Goal: Task Accomplishment & Management: Complete application form

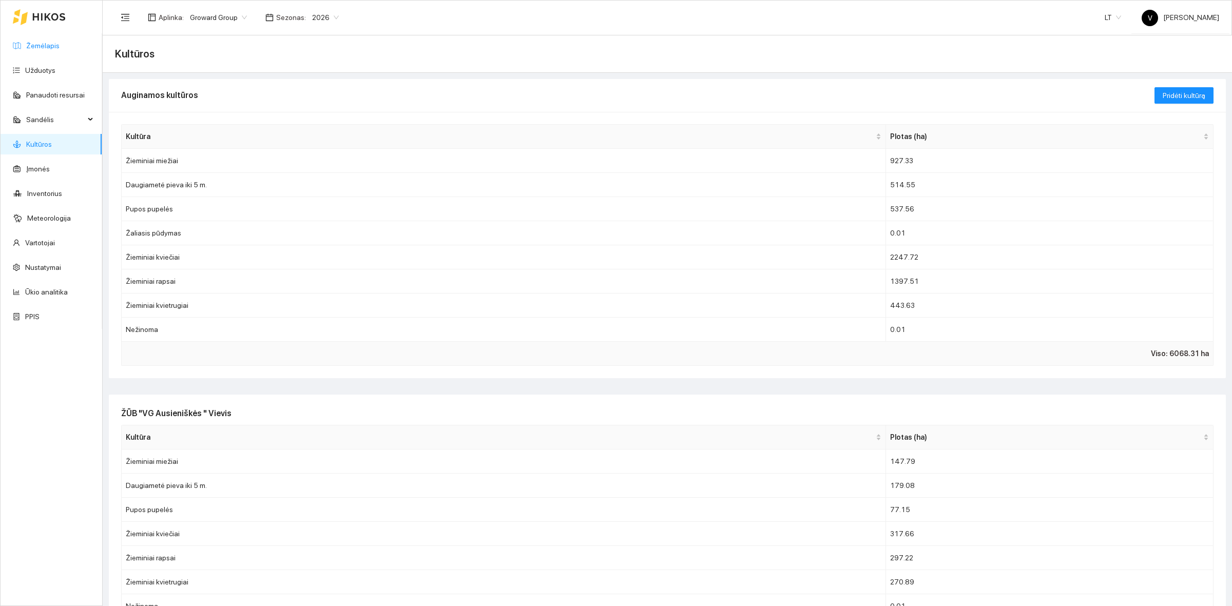
click at [55, 47] on link "Žemėlapis" at bounding box center [42, 46] width 33 height 8
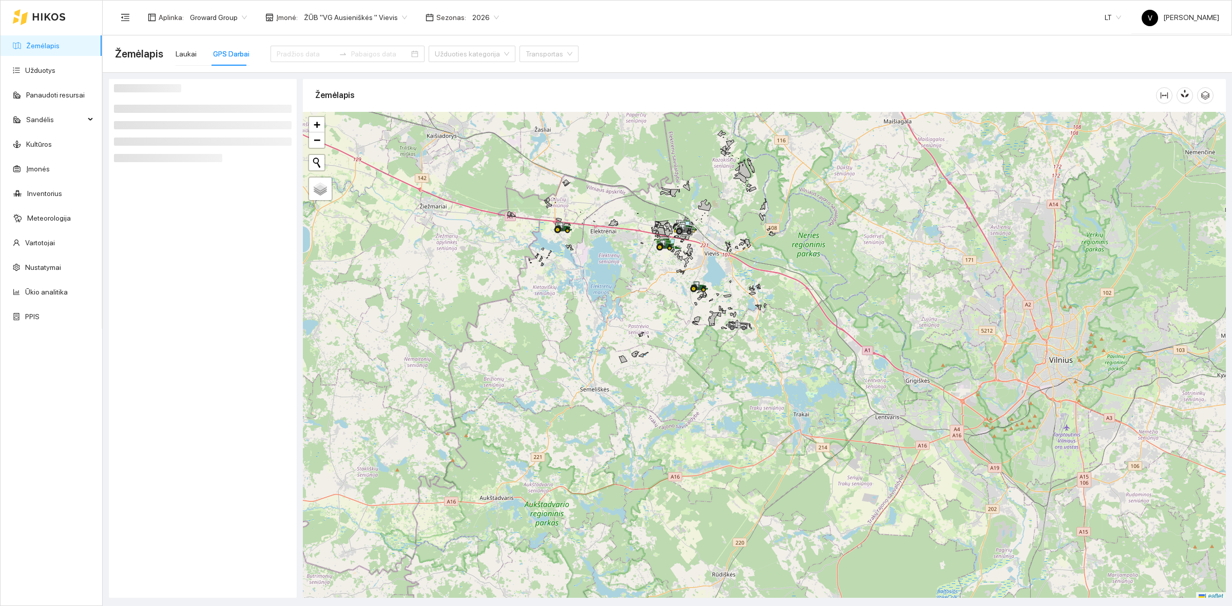
click at [669, 289] on div at bounding box center [764, 356] width 923 height 489
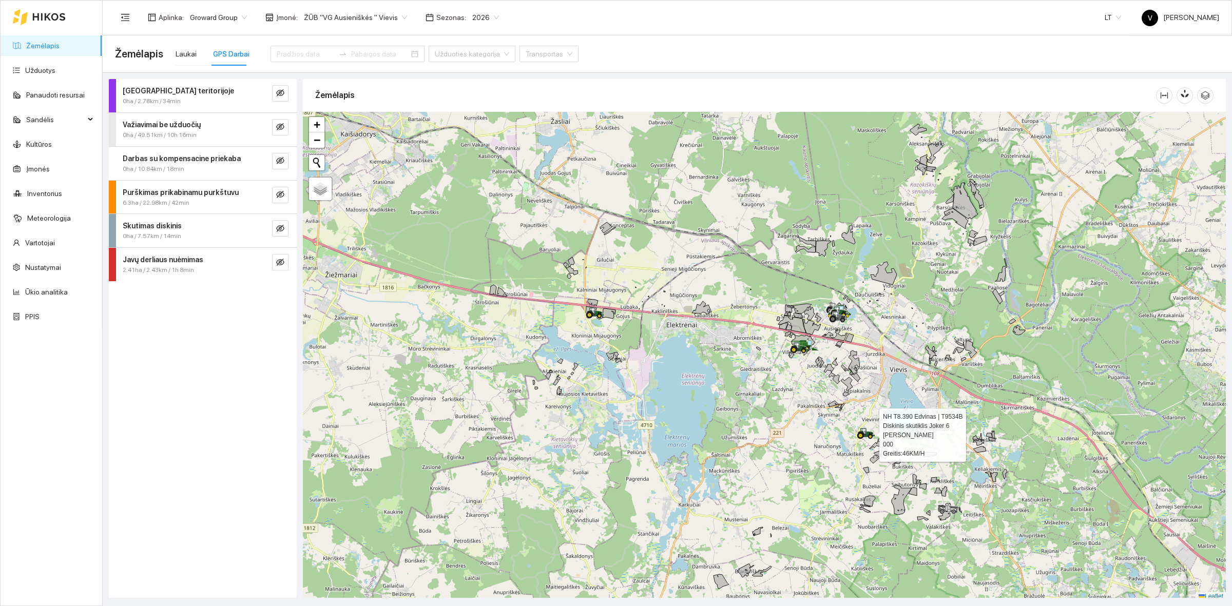
scroll to position [3, 0]
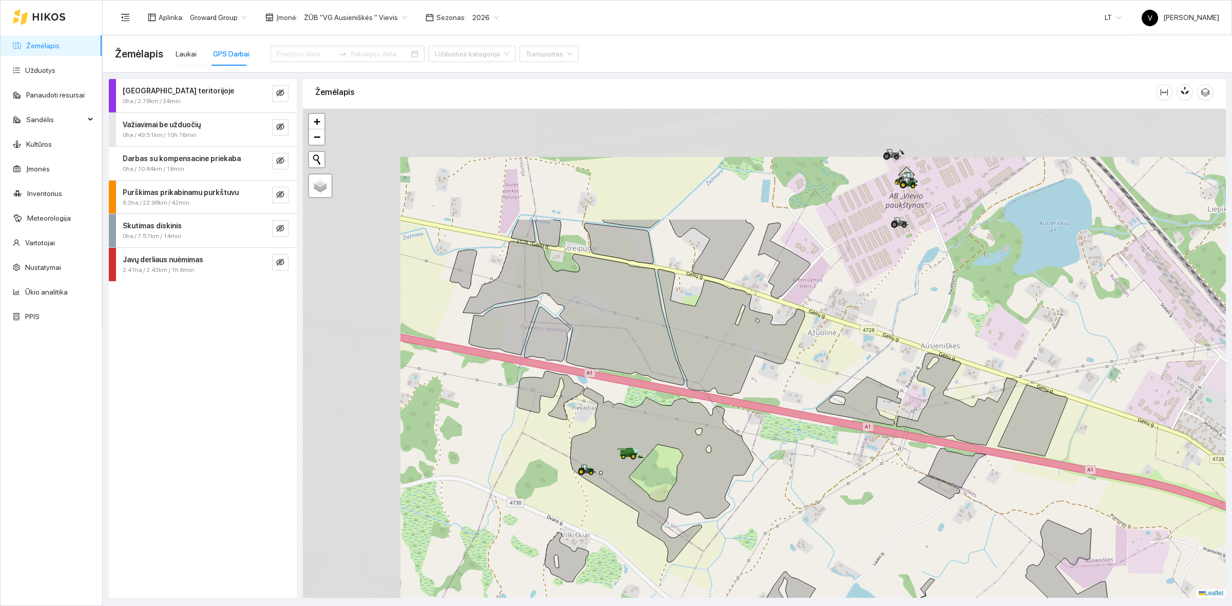
drag, startPoint x: 447, startPoint y: 303, endPoint x: 661, endPoint y: 463, distance: 267.5
click at [661, 463] on div at bounding box center [764, 353] width 923 height 489
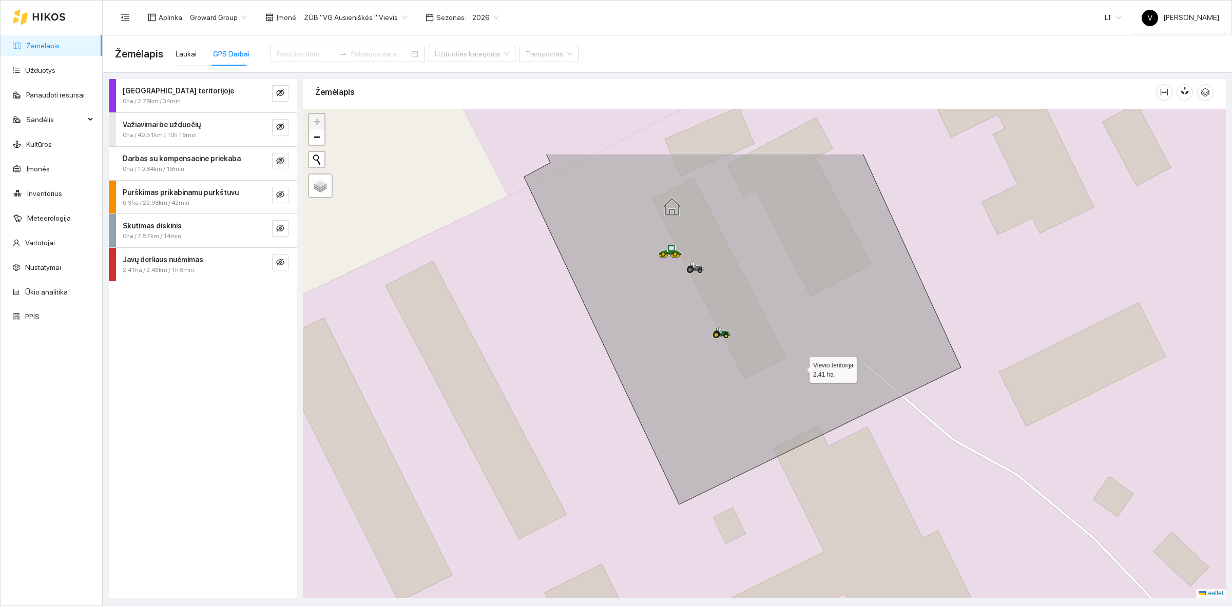
drag, startPoint x: 723, startPoint y: 271, endPoint x: 879, endPoint y: 440, distance: 230.0
click at [899, 463] on icon at bounding box center [742, 329] width 437 height 351
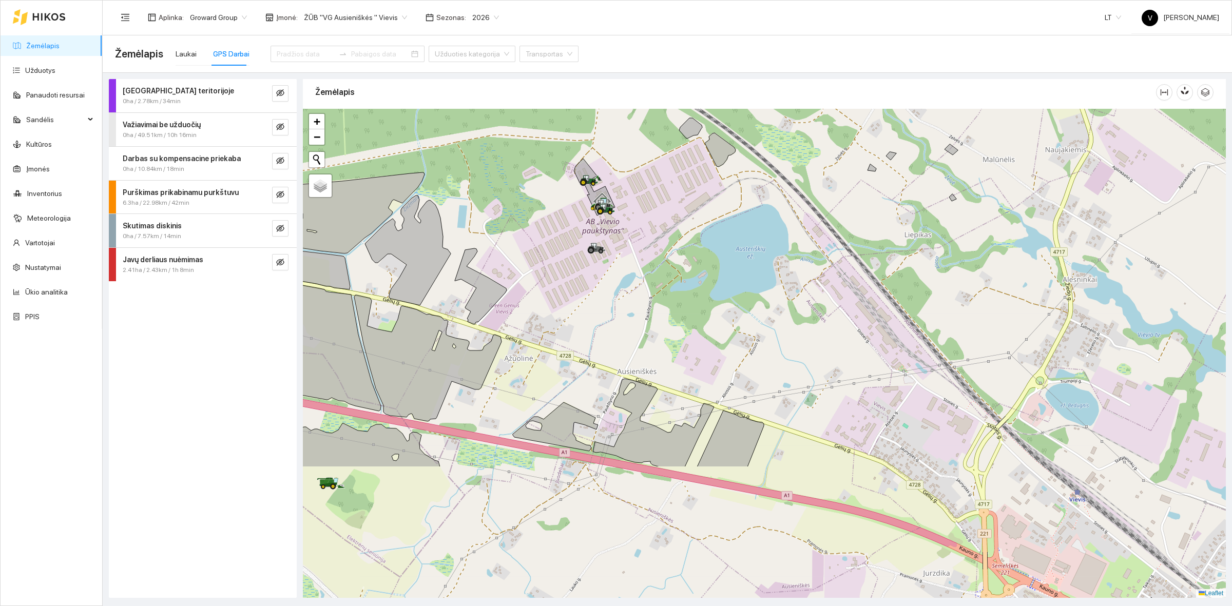
drag, startPoint x: 899, startPoint y: 461, endPoint x: 766, endPoint y: 332, distance: 185.2
click at [766, 332] on div at bounding box center [764, 353] width 923 height 489
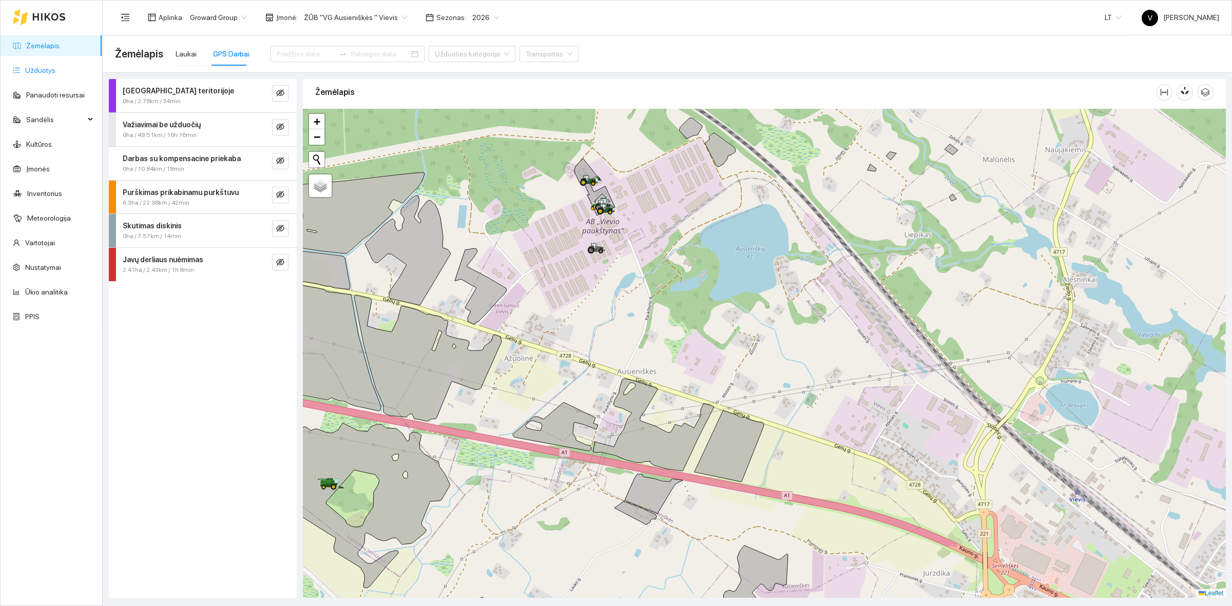
click at [54, 72] on link "Užduotys" at bounding box center [40, 70] width 30 height 8
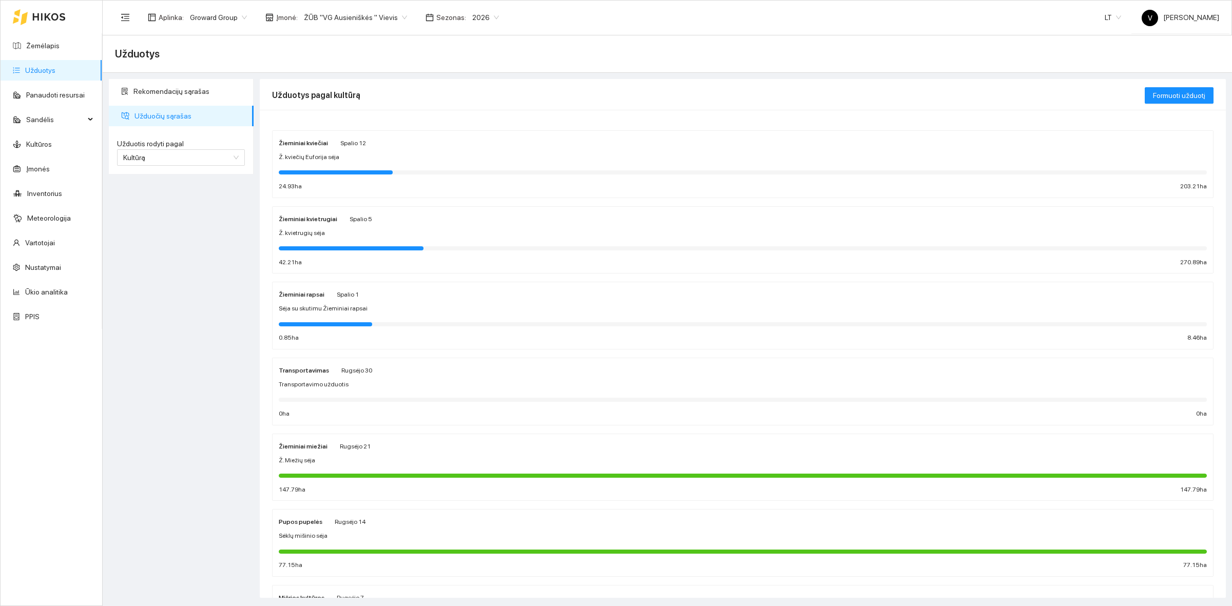
click at [299, 221] on strong "Žieminiai kvietrugiai" at bounding box center [308, 219] width 59 height 7
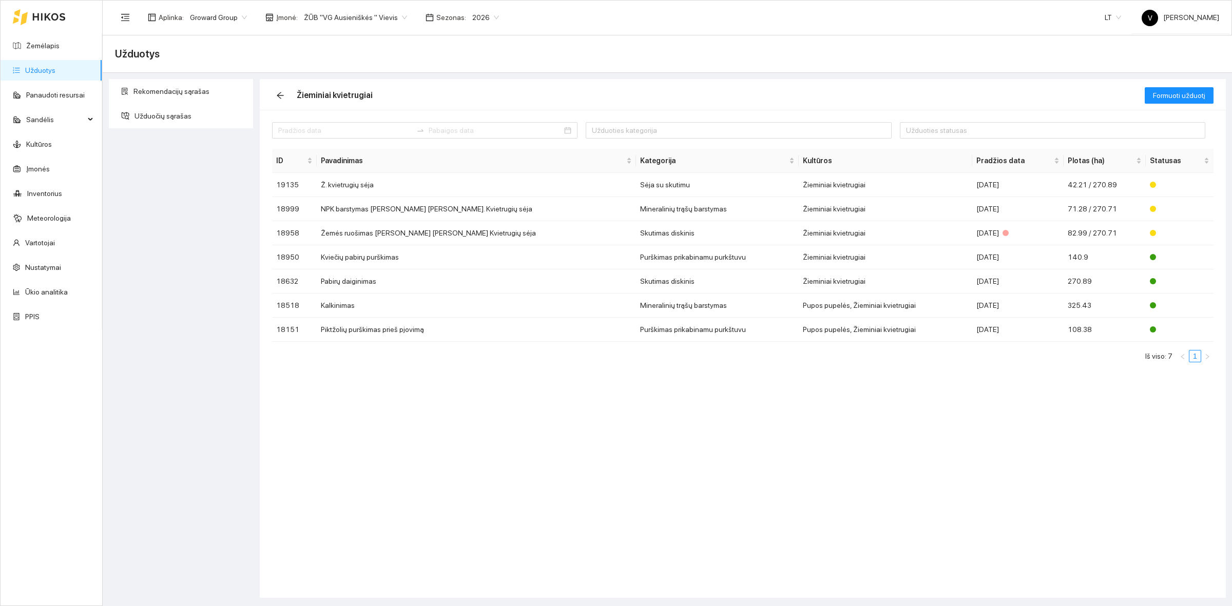
click at [25, 74] on link "Užduotys" at bounding box center [40, 70] width 30 height 8
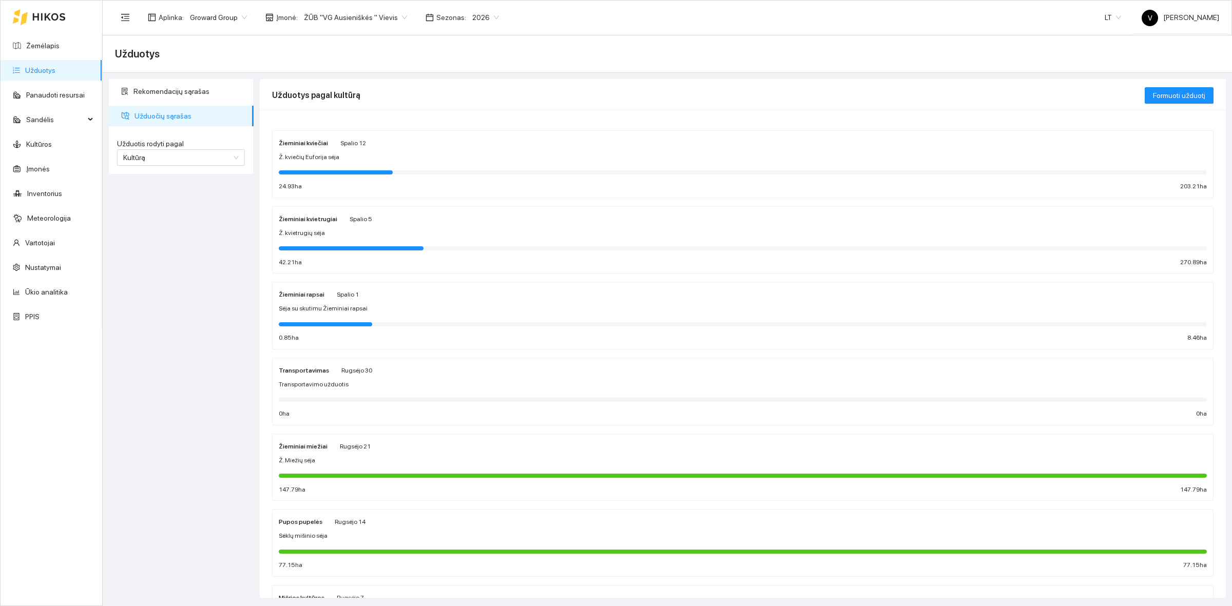
click at [311, 150] on div "Žieminiai kviečiai Spalio 12 Ž. kviečių Euforija sėja 24.93 ha 203.21 ha" at bounding box center [743, 164] width 928 height 54
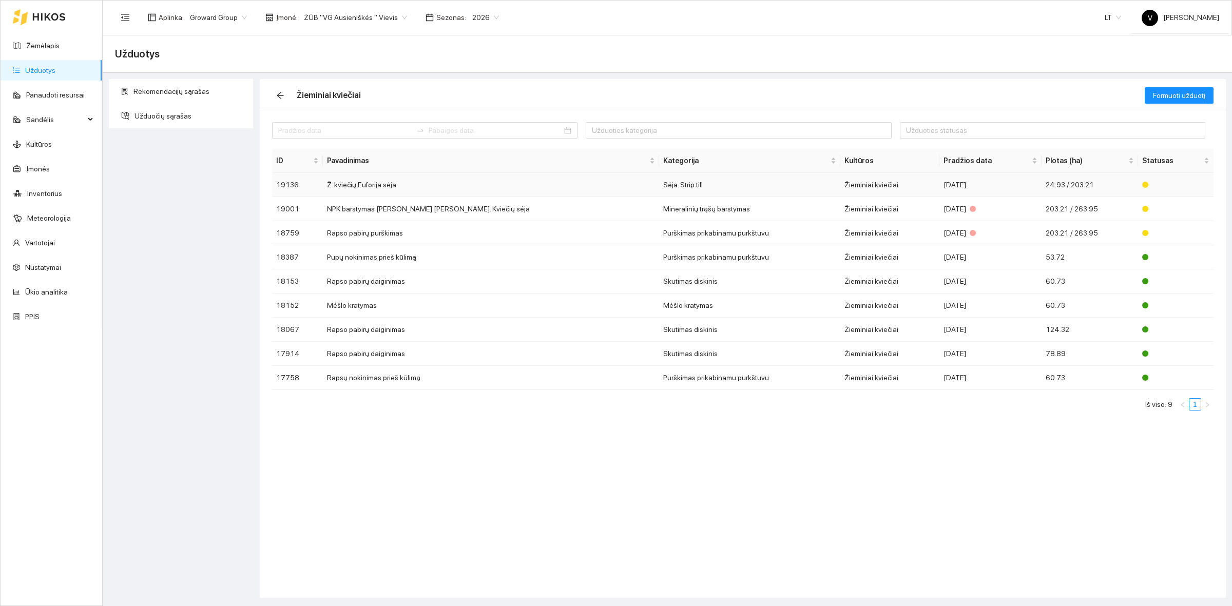
click at [381, 187] on td "Ž. kviečių Euforija sėja" at bounding box center [491, 185] width 336 height 24
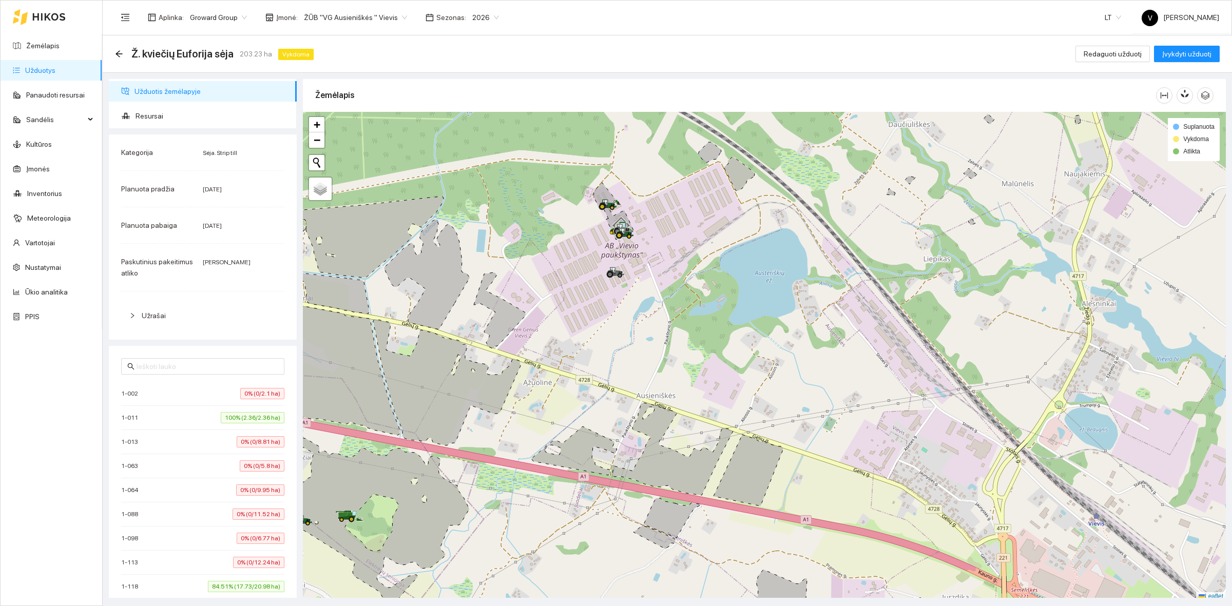
scroll to position [3, 0]
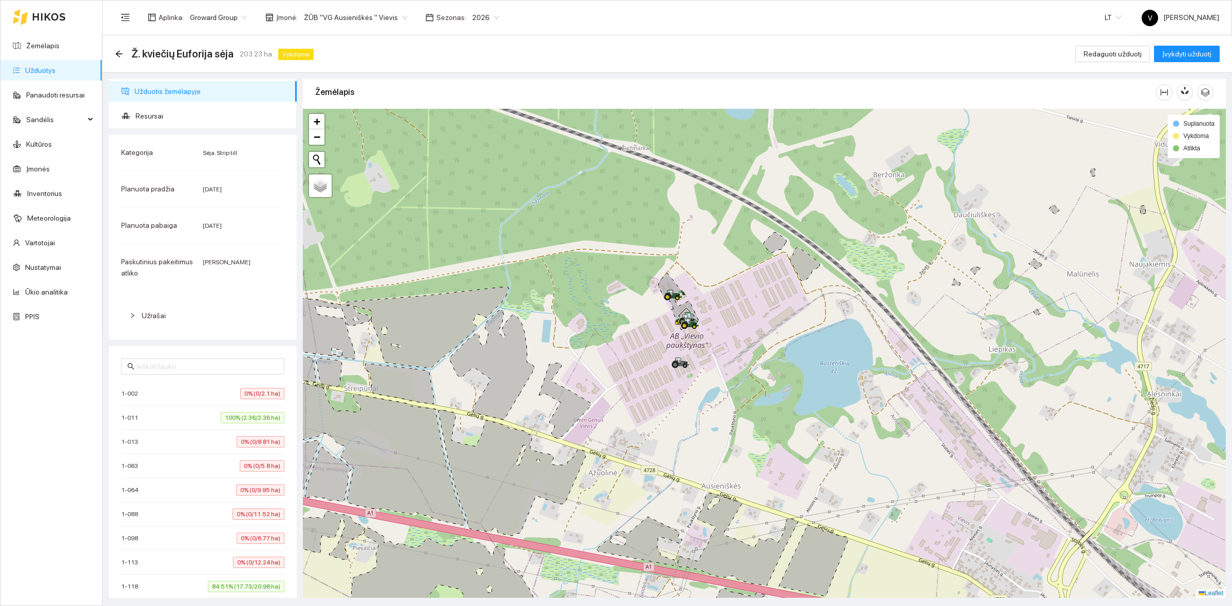
drag, startPoint x: 544, startPoint y: 298, endPoint x: 629, endPoint y: 412, distance: 142.5
click at [629, 412] on div at bounding box center [764, 353] width 923 height 489
click at [156, 424] on div "1-011 100% (2.36/2.36 ha)" at bounding box center [202, 417] width 163 height 11
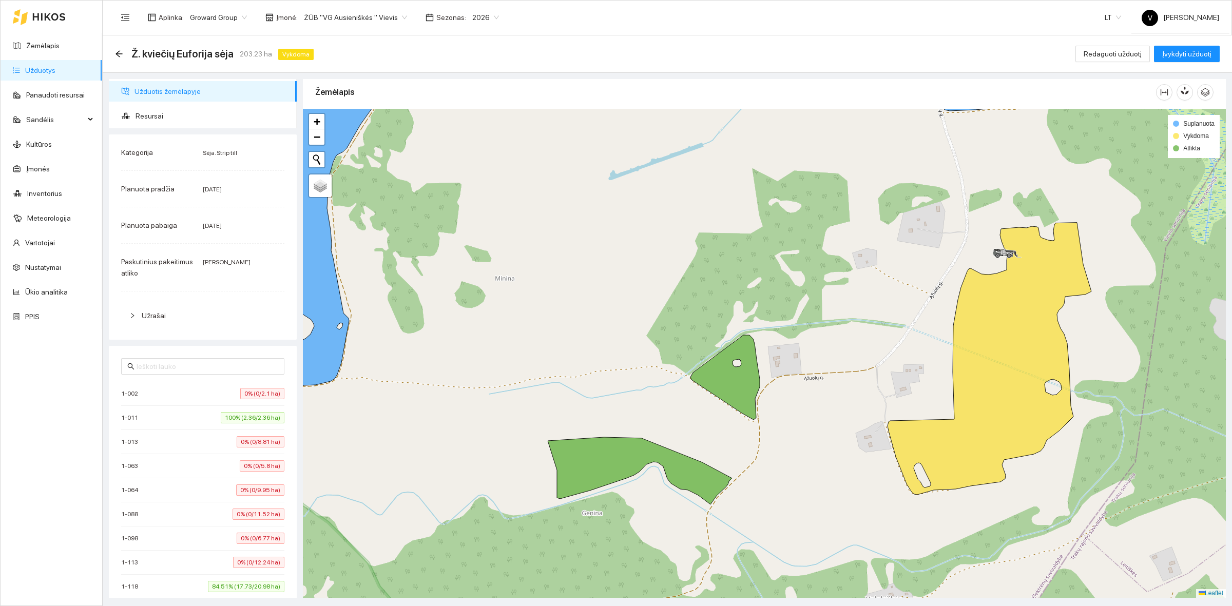
scroll to position [64, 0]
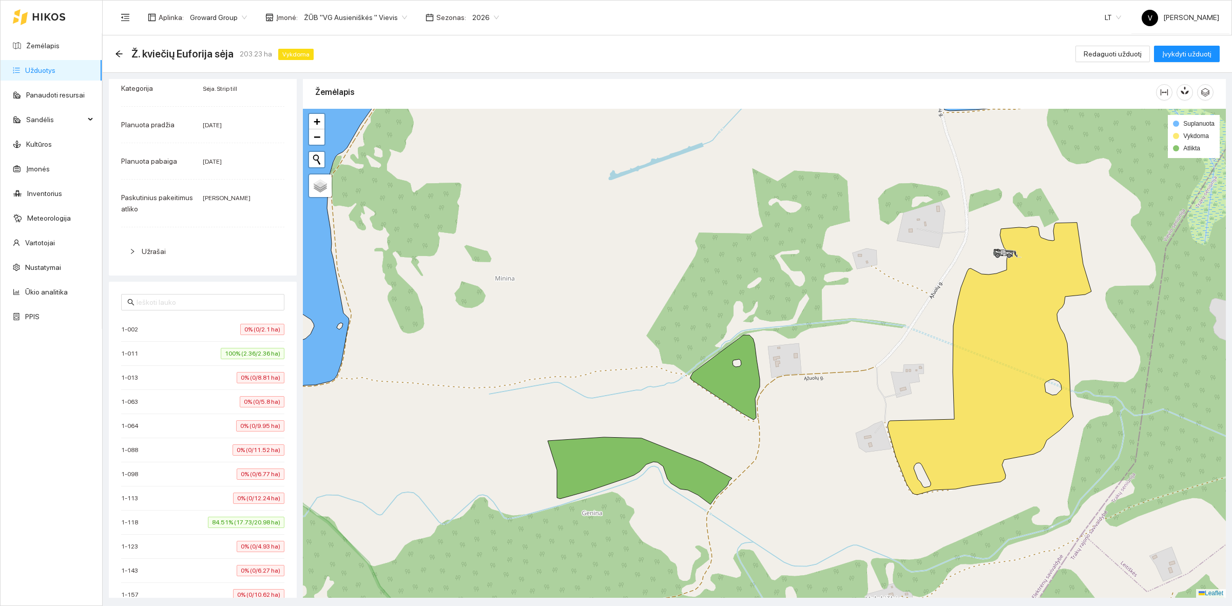
click at [156, 525] on div "1-118 84.51% (17.73/20.98 ha)" at bounding box center [202, 522] width 163 height 11
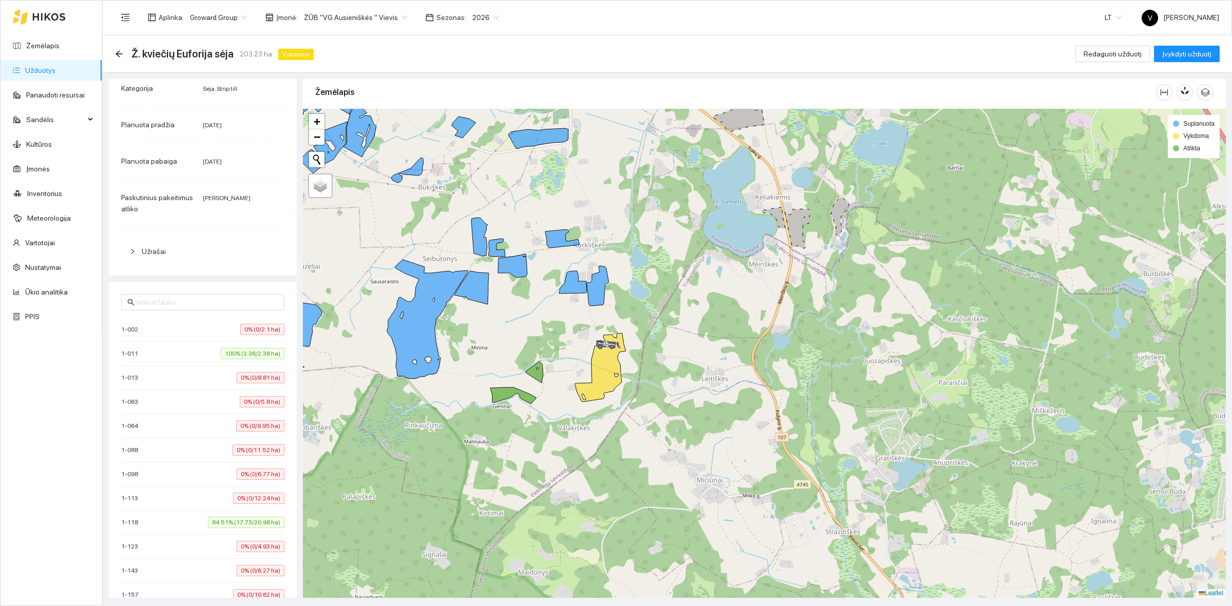
drag, startPoint x: 740, startPoint y: 391, endPoint x: 745, endPoint y: 388, distance: 5.7
click at [745, 388] on div at bounding box center [764, 353] width 923 height 489
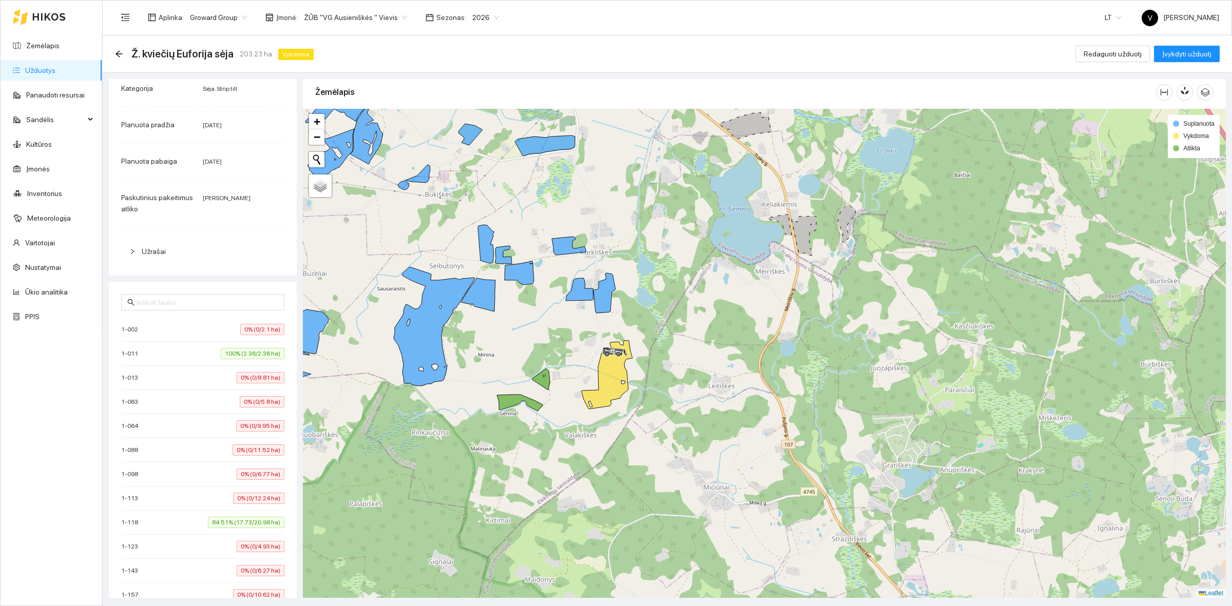
drag, startPoint x: 676, startPoint y: 310, endPoint x: 682, endPoint y: 316, distance: 9.1
click at [682, 316] on div at bounding box center [764, 353] width 923 height 489
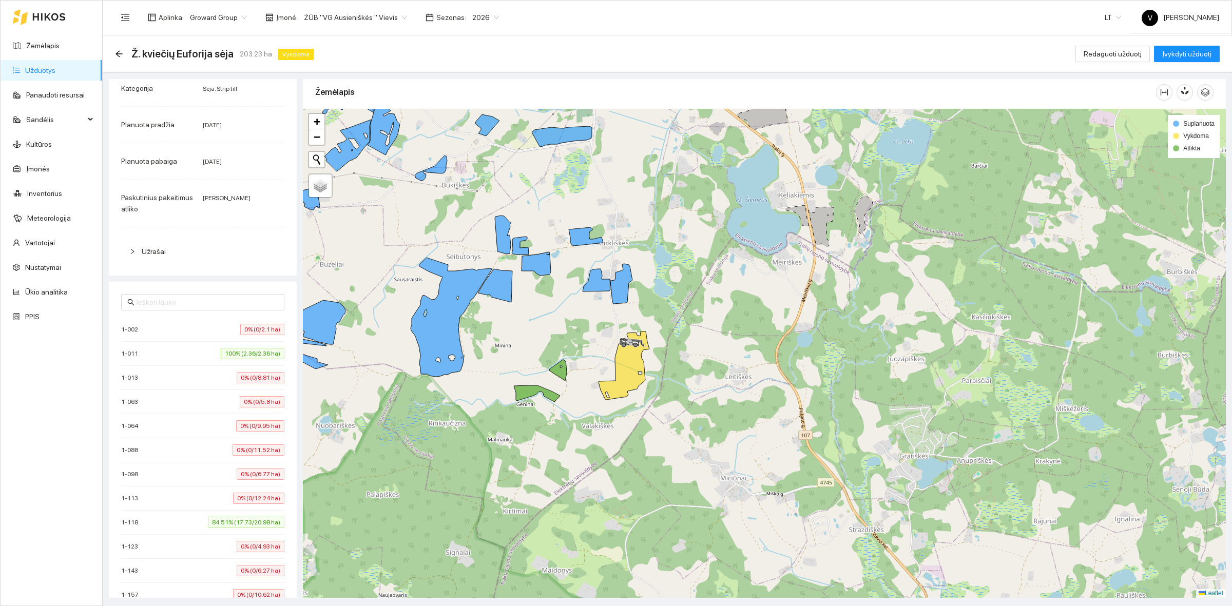
drag, startPoint x: 484, startPoint y: 321, endPoint x: 501, endPoint y: 312, distance: 19.3
click at [501, 312] on div at bounding box center [764, 353] width 923 height 489
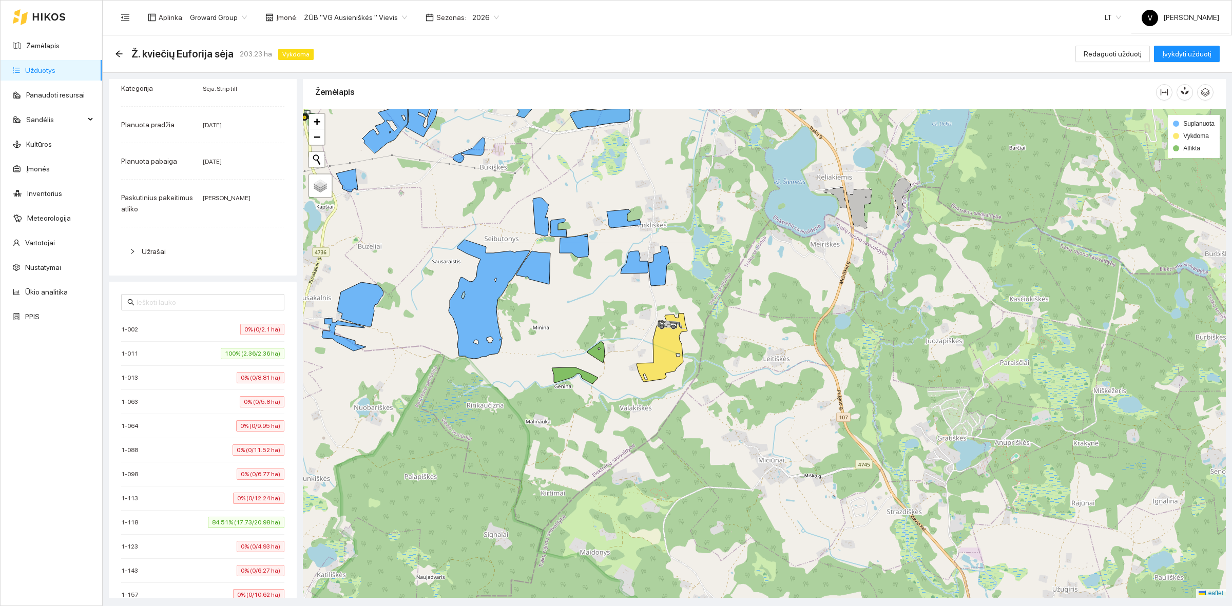
drag, startPoint x: 702, startPoint y: 395, endPoint x: 742, endPoint y: 376, distance: 44.3
click at [742, 376] on div at bounding box center [764, 353] width 923 height 489
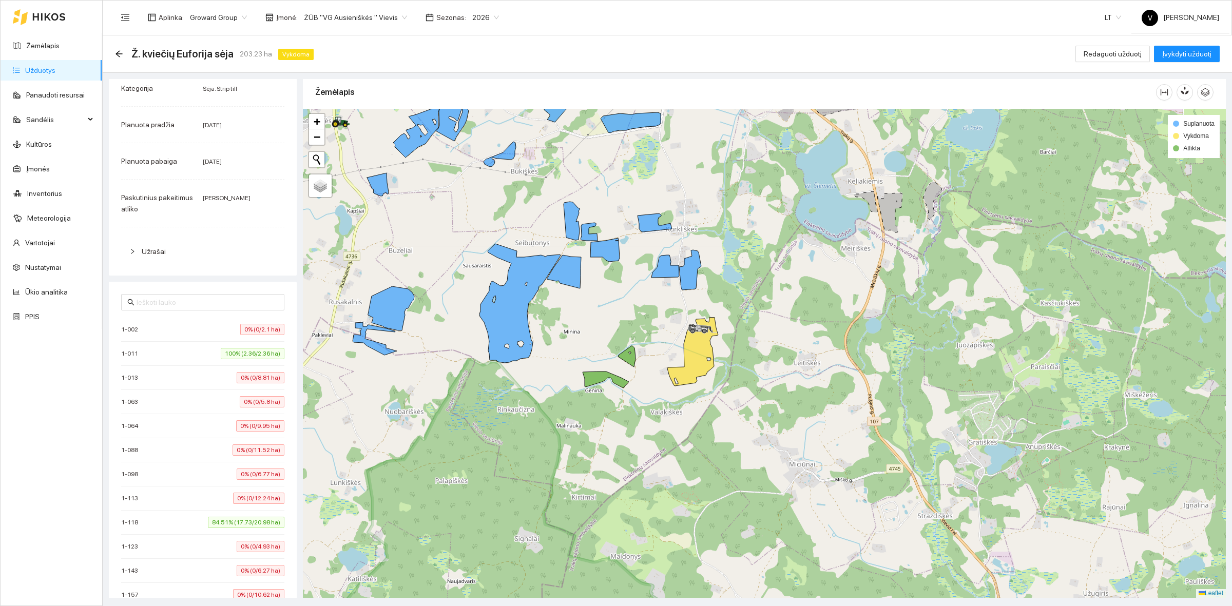
drag, startPoint x: 637, startPoint y: 352, endPoint x: 666, endPoint y: 357, distance: 29.2
click at [666, 357] on div at bounding box center [764, 353] width 923 height 489
click at [52, 191] on link "Inventorius" at bounding box center [44, 193] width 35 height 8
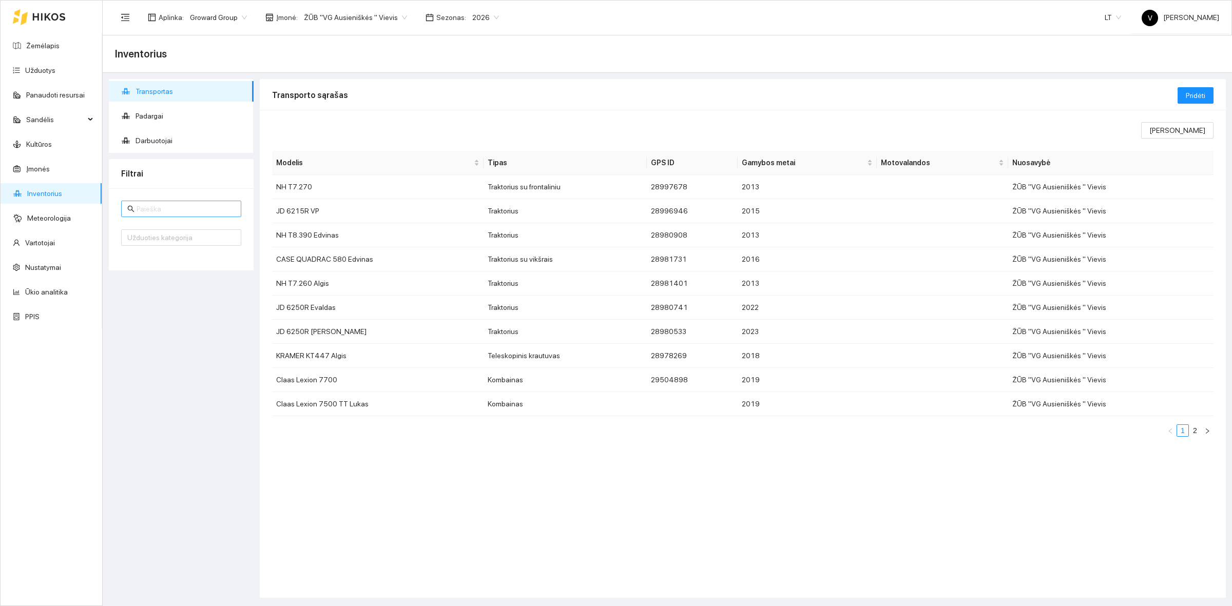
click at [157, 206] on input "text" at bounding box center [186, 208] width 99 height 11
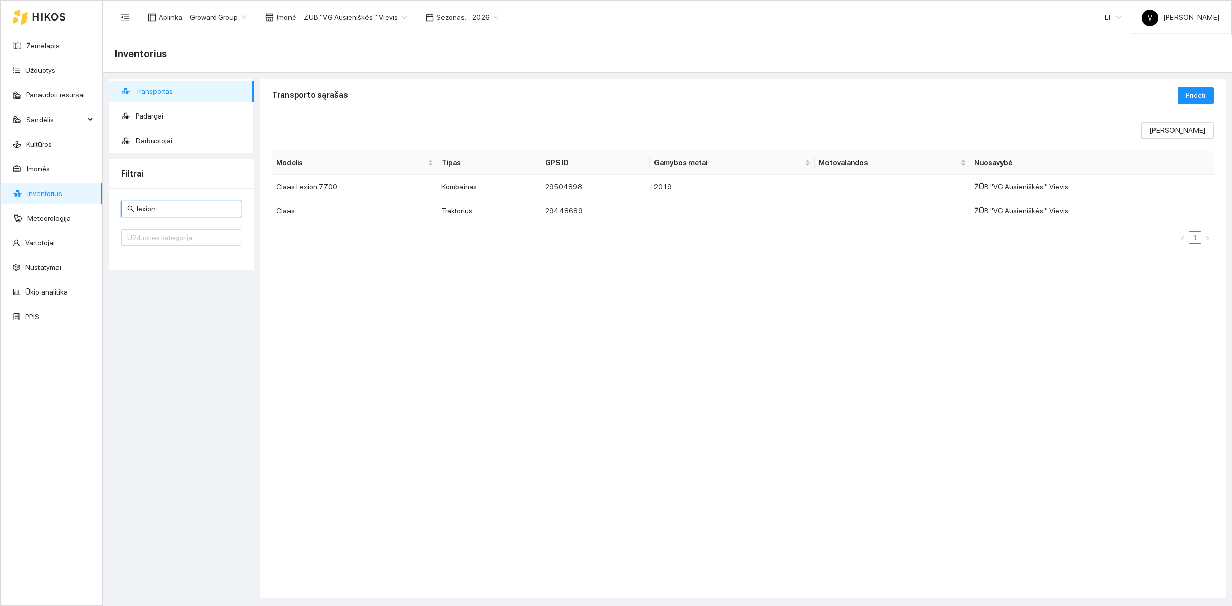
click at [377, 16] on span "ŽŪB "VG Ausieniškės " Vievis" at bounding box center [355, 17] width 103 height 15
click at [345, 42] on div "Visos" at bounding box center [352, 36] width 105 height 11
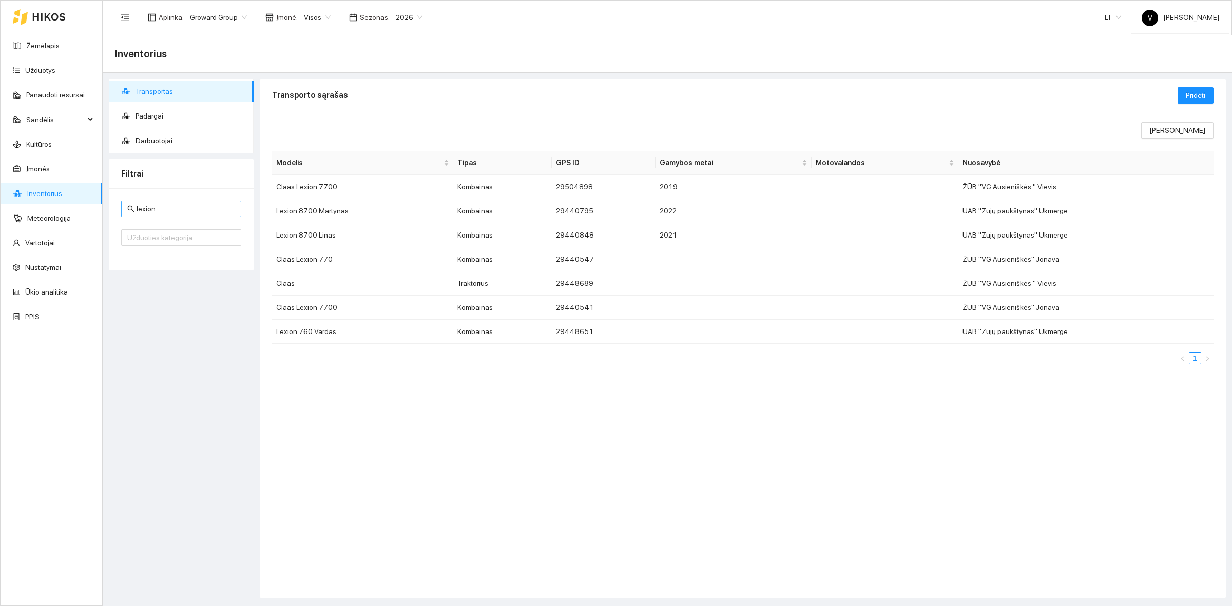
click at [174, 207] on input "lexion" at bounding box center [186, 208] width 99 height 11
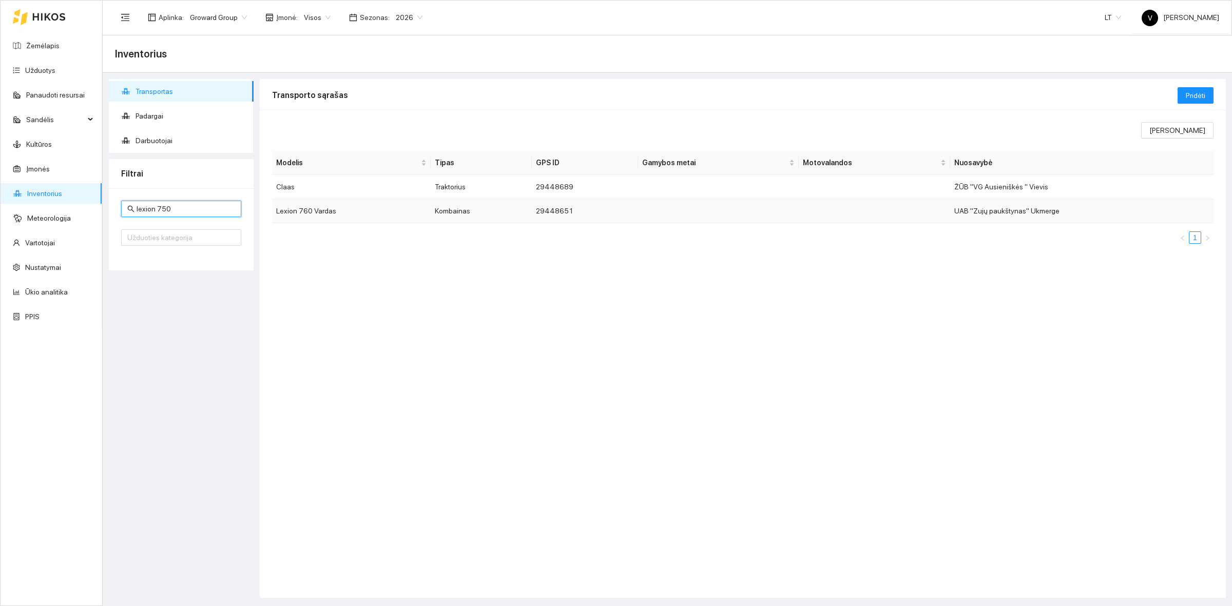
type input "lexion 750"
click at [329, 215] on td "Lexion 760 Vardas" at bounding box center [351, 211] width 159 height 24
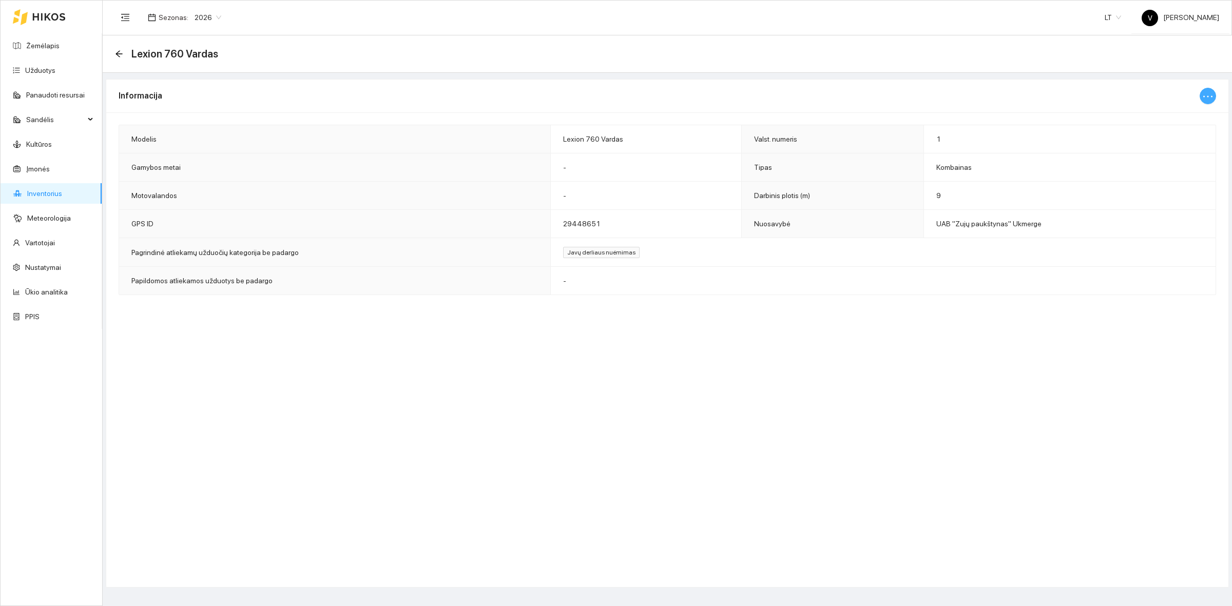
click at [1208, 98] on icon "ellipsis" at bounding box center [1208, 96] width 12 height 12
click at [1184, 119] on span "Keisti informaciją" at bounding box center [1185, 115] width 53 height 11
type input "Lexion 760 Vardas"
type input "1"
type input "9"
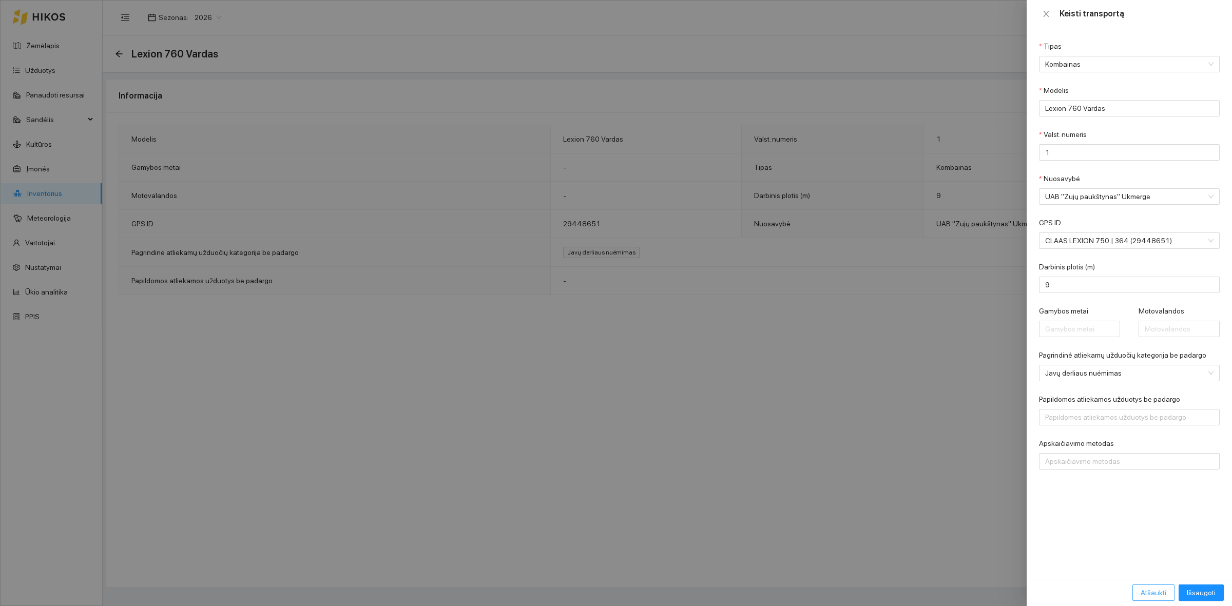
click at [1147, 588] on span "Atšaukti" at bounding box center [1154, 592] width 26 height 11
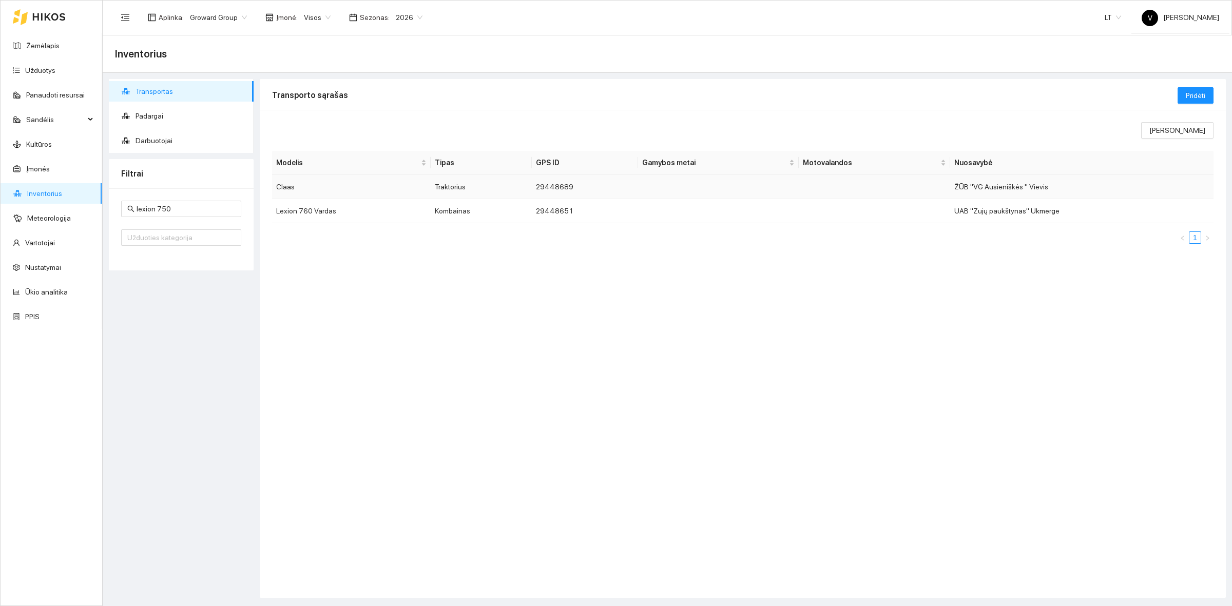
click at [321, 191] on td "Claas" at bounding box center [351, 187] width 159 height 24
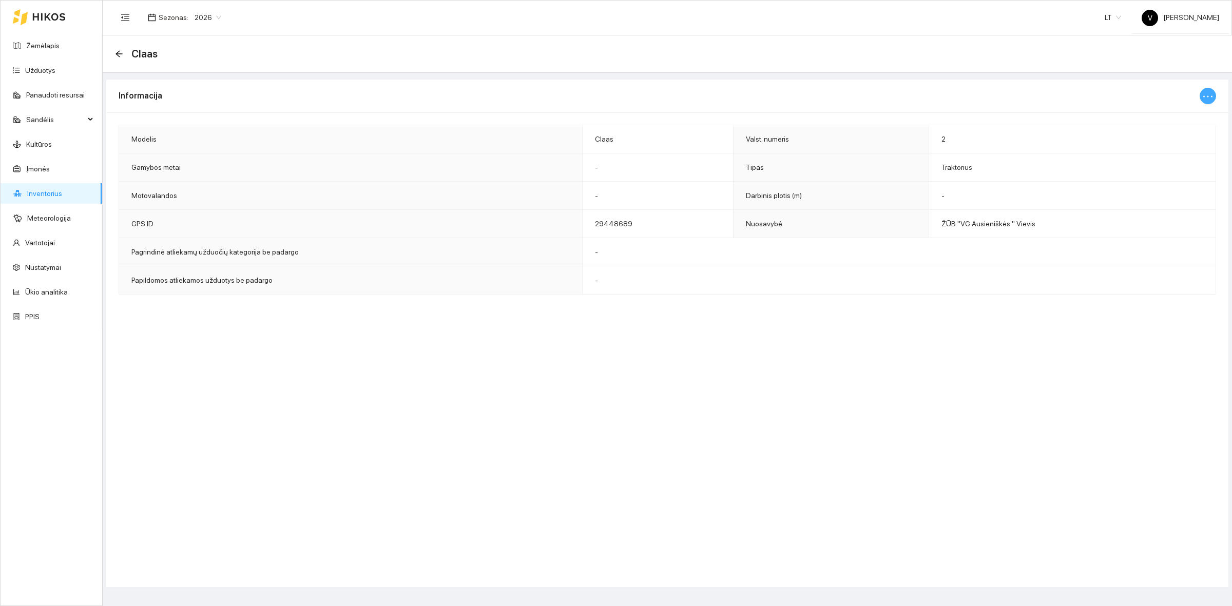
click at [1206, 96] on icon "ellipsis" at bounding box center [1208, 96] width 12 height 12
click at [1183, 116] on span "Keisti informaciją" at bounding box center [1185, 115] width 53 height 11
type input "Claas"
type input "2"
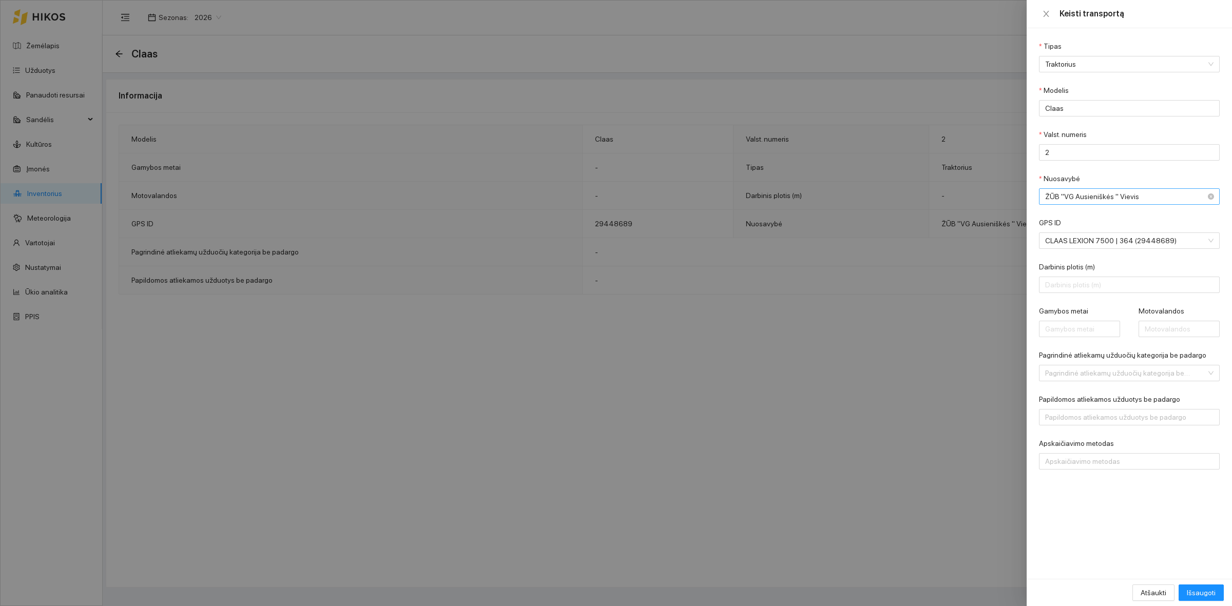
click at [1162, 203] on span "ŽŪB "VG Ausieniškės " Vievis" at bounding box center [1123, 196] width 154 height 15
click at [1162, 201] on span "ŽŪB "VG Ausieniškės " Vievis" at bounding box center [1123, 196] width 154 height 15
click at [1149, 588] on span "Atšaukti" at bounding box center [1154, 592] width 26 height 11
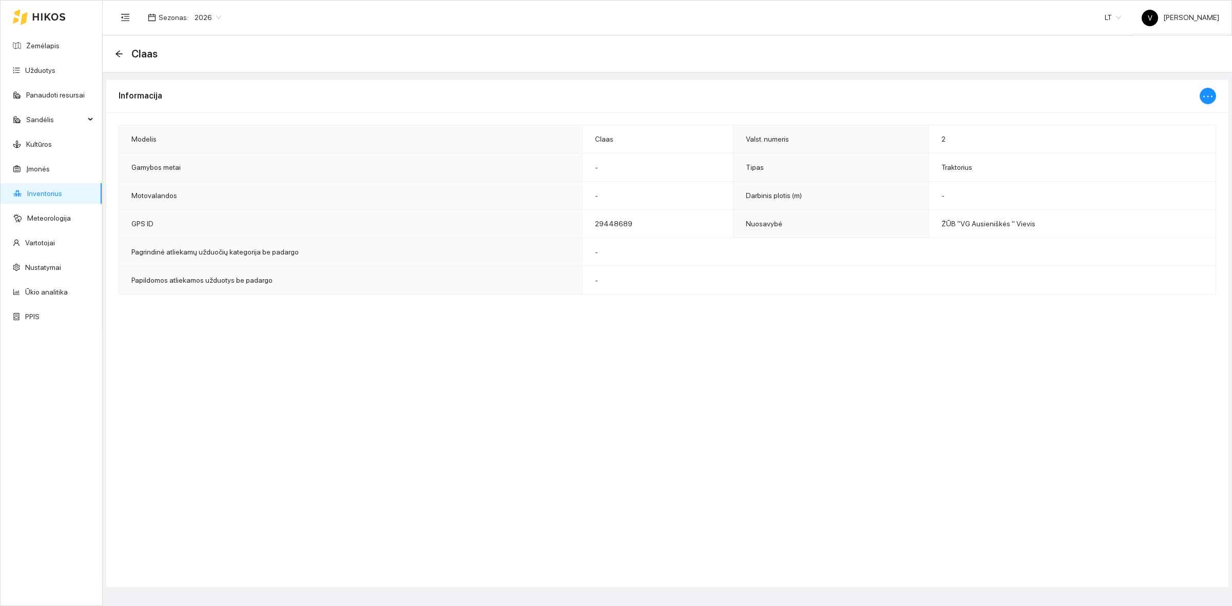
click at [42, 191] on link "Inventorius" at bounding box center [44, 193] width 35 height 8
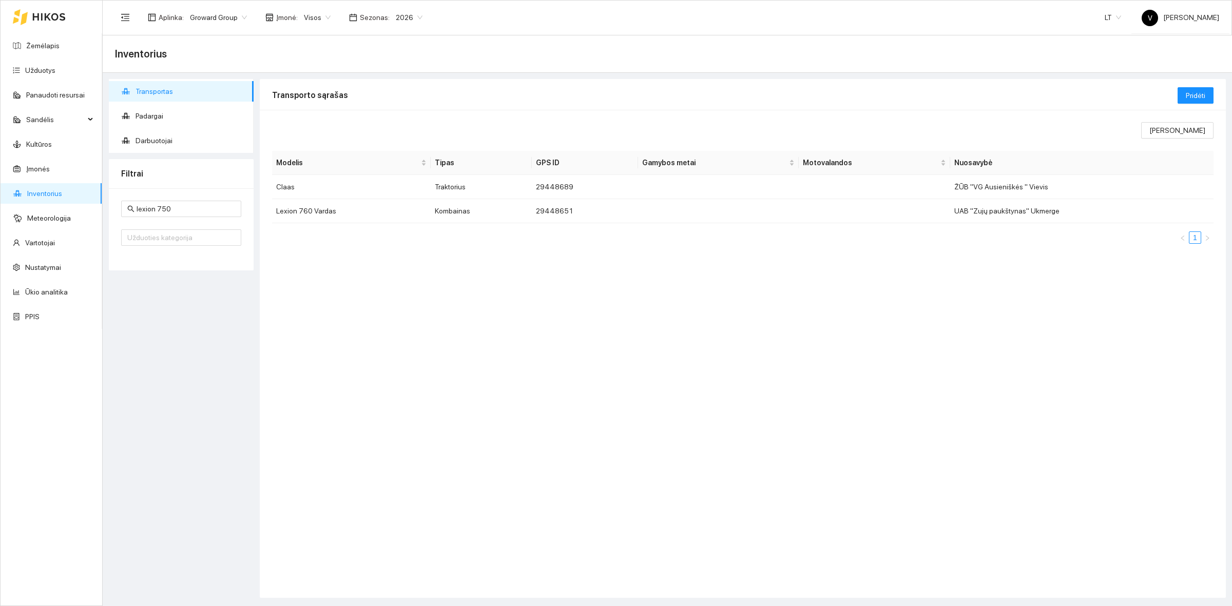
click at [309, 14] on span "Visos" at bounding box center [317, 17] width 27 height 15
click at [315, 33] on div "Visos" at bounding box center [352, 36] width 105 height 11
click at [180, 215] on span "lexion 750" at bounding box center [181, 209] width 120 height 16
type input "l"
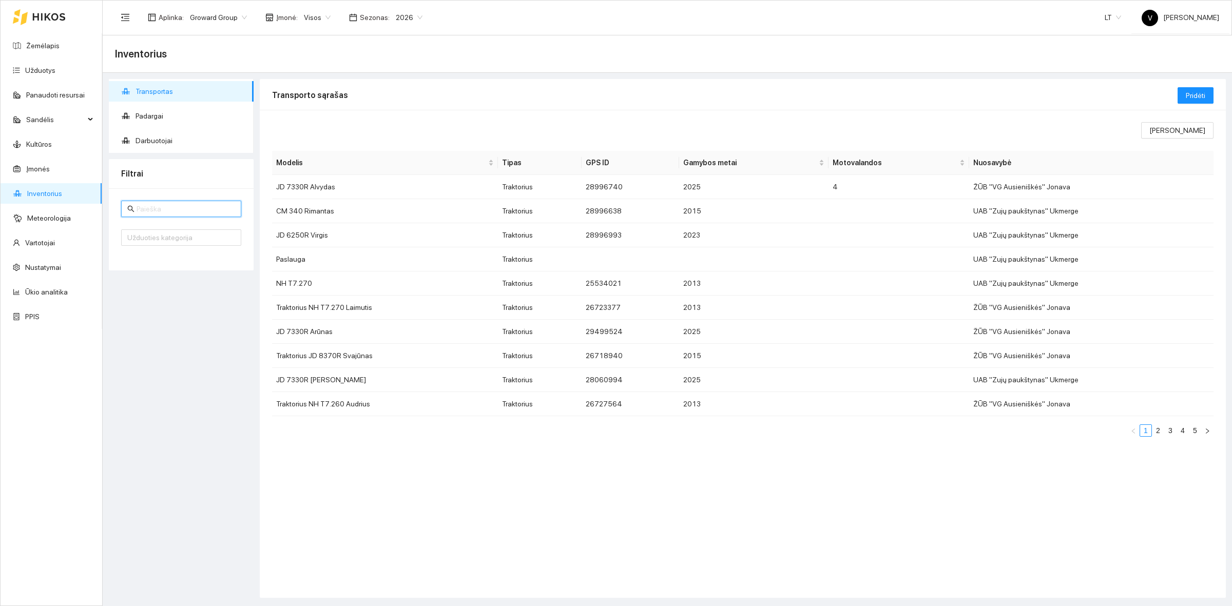
click at [151, 208] on input "text" at bounding box center [186, 208] width 99 height 11
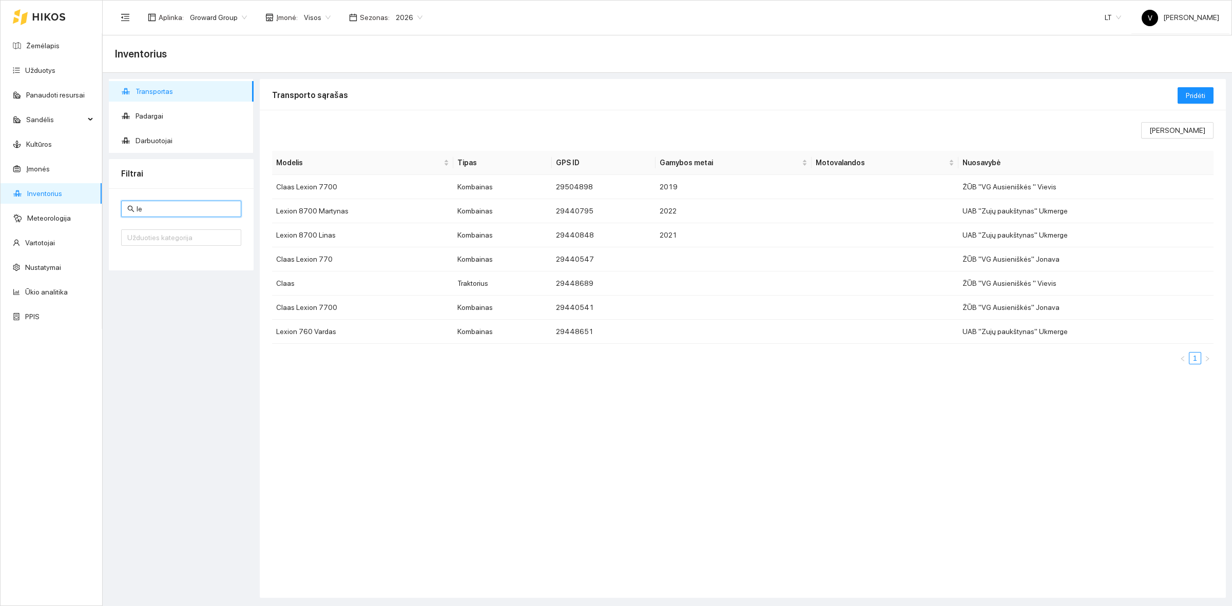
type input "l"
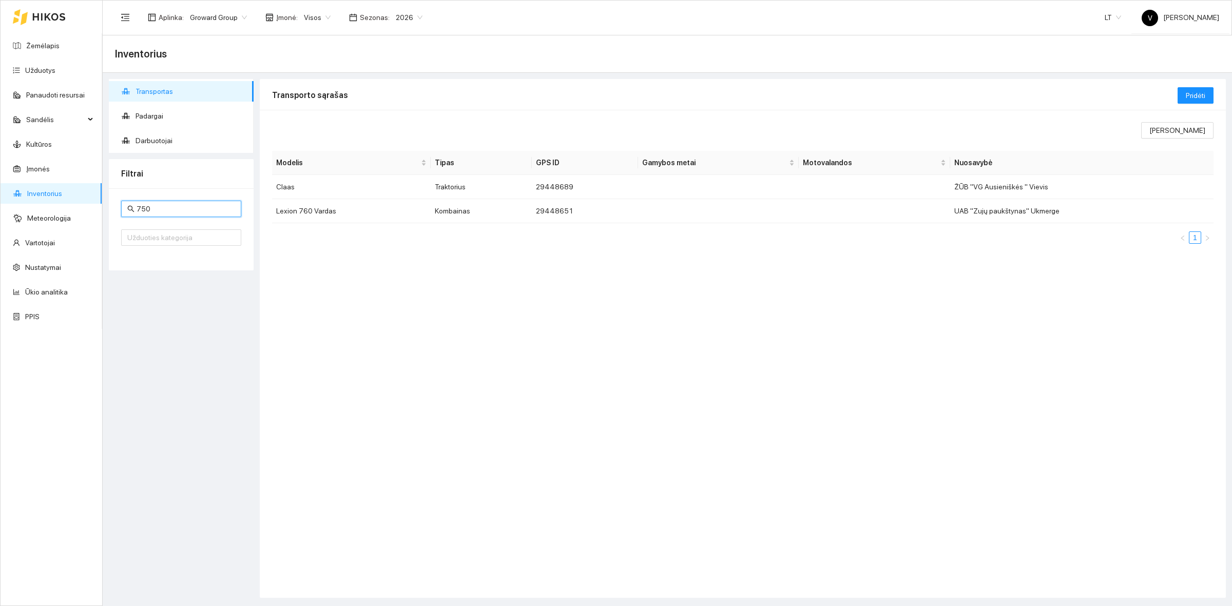
click at [156, 210] on input "750" at bounding box center [186, 208] width 99 height 11
type input "7"
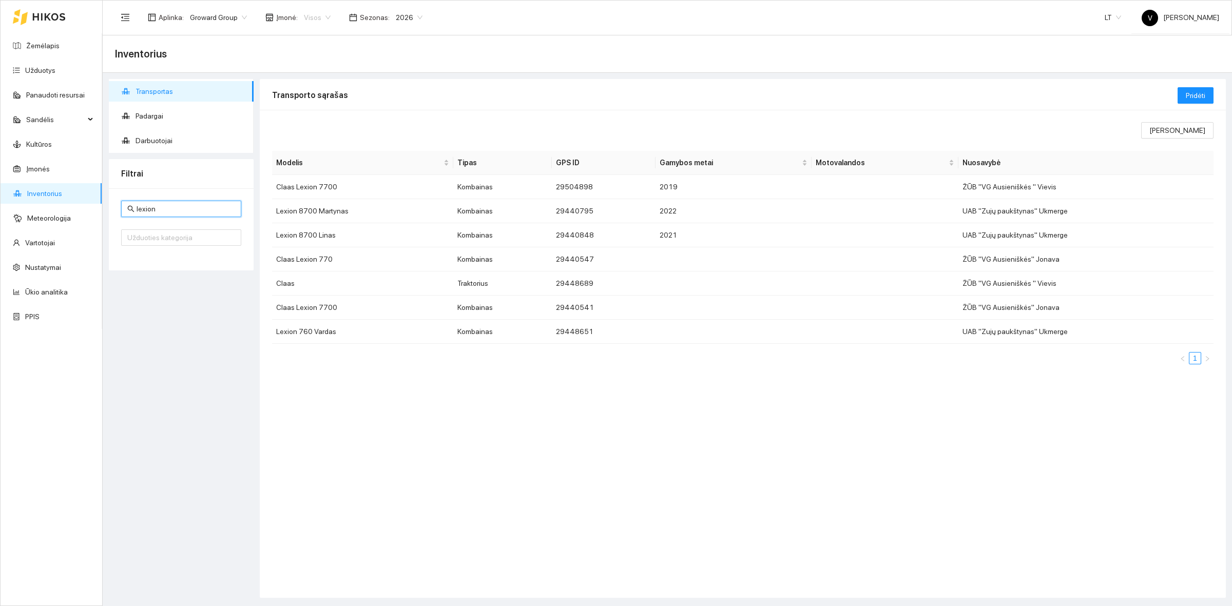
click at [298, 16] on div "Visos" at bounding box center [317, 17] width 39 height 16
click at [345, 67] on div "ŽŪB "VG Ausieniškės " Vievis" at bounding box center [352, 69] width 105 height 11
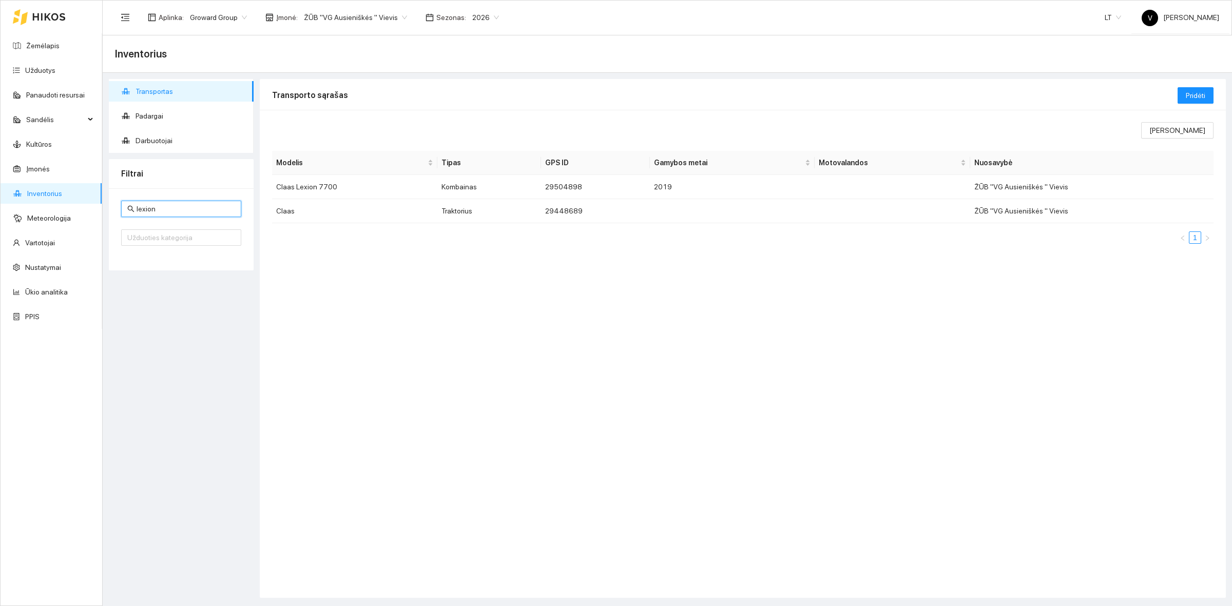
click at [173, 214] on input "lexion" at bounding box center [186, 208] width 99 height 11
type input "l"
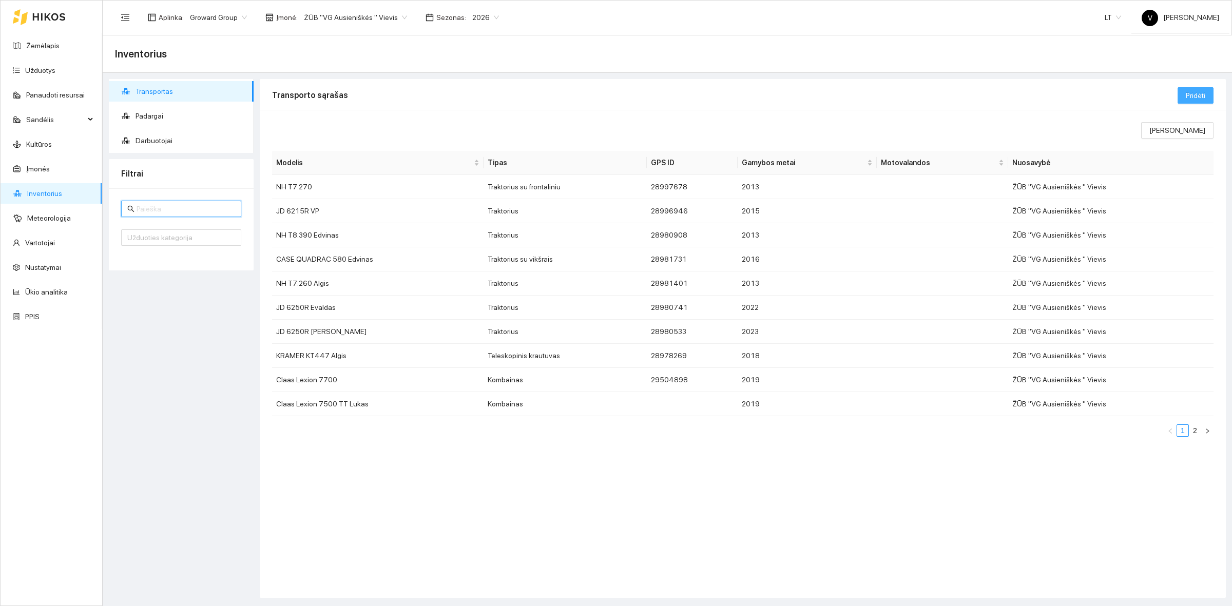
click at [1192, 96] on span "Pridėti" at bounding box center [1196, 95] width 20 height 11
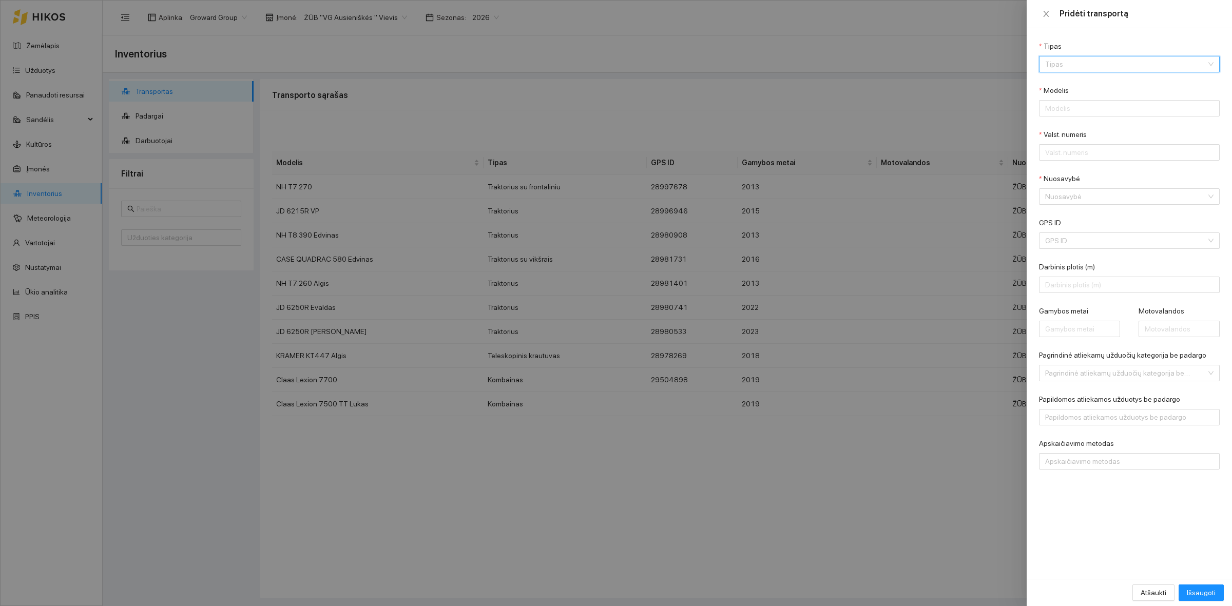
click at [1074, 67] on input "Tipas" at bounding box center [1126, 63] width 161 height 15
click at [1081, 86] on div "Traktorius" at bounding box center [1122, 84] width 154 height 11
click at [1080, 111] on input "Modelis" at bounding box center [1129, 108] width 181 height 16
drag, startPoint x: 1071, startPoint y: 212, endPoint x: 1084, endPoint y: 227, distance: 19.7
click at [1071, 212] on form "Tipas Traktorius Modelis Valst. numeris Nuosavybė Nuosavybė GPS ID GPS ID Darbi…" at bounding box center [1129, 255] width 181 height 429
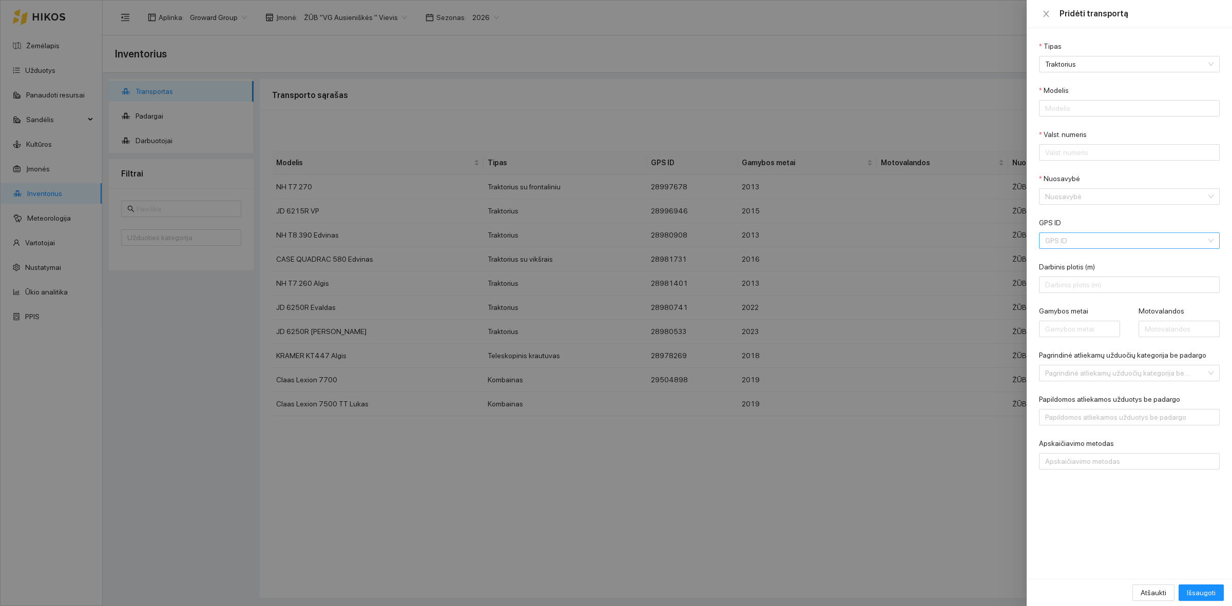
click at [1088, 235] on input "GPS ID" at bounding box center [1126, 240] width 161 height 15
click at [1095, 330] on div "CLAAS LEXION 750 | 369 (29440539)" at bounding box center [1122, 329] width 154 height 11
click at [1074, 109] on input "Modelis" at bounding box center [1129, 108] width 181 height 16
type input "Class Xerion"
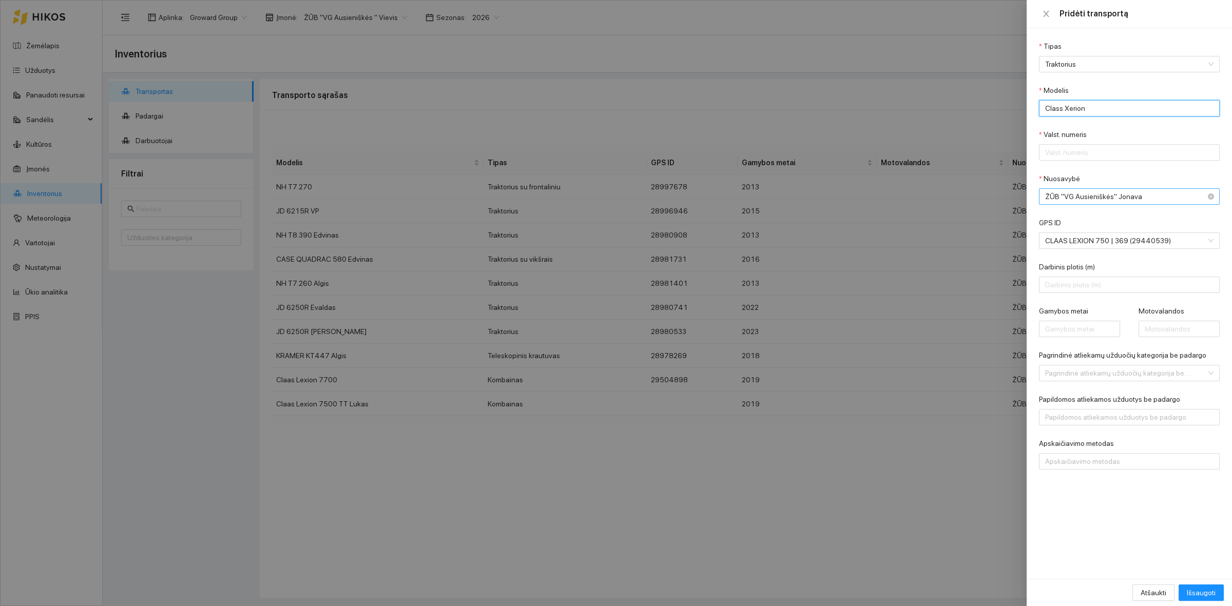
click at [1175, 194] on span "ŽŪB "VG Ausieniškės" Jonava" at bounding box center [1123, 196] width 154 height 15
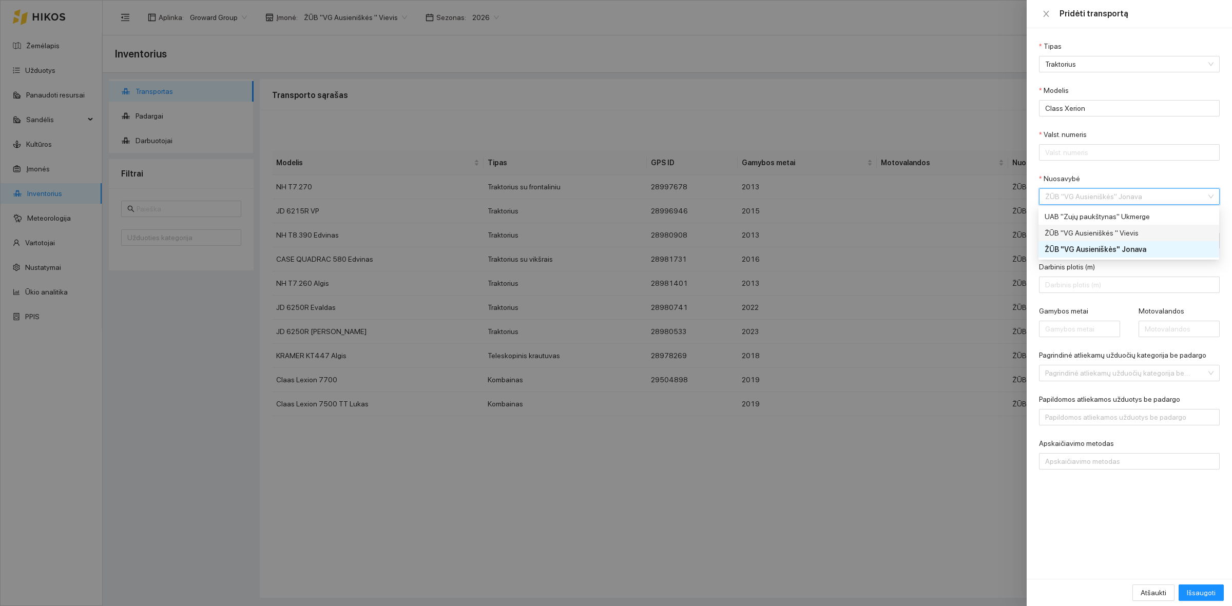
click at [1130, 230] on div "ŽŪB "VG Ausieniškės " Vievis" at bounding box center [1122, 232] width 154 height 11
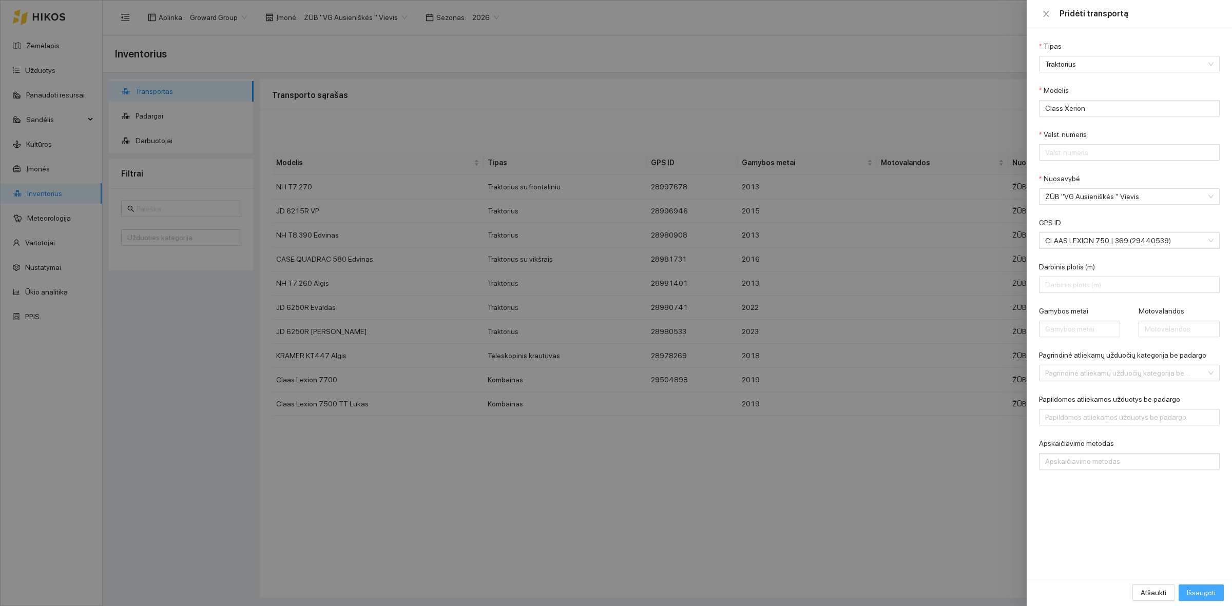
click at [1208, 592] on span "Išsaugoti" at bounding box center [1201, 592] width 29 height 11
click at [1080, 153] on input "Valst. numeris" at bounding box center [1129, 152] width 181 height 16
type input "CLAAS"
click at [1195, 590] on span "Išsaugoti" at bounding box center [1201, 592] width 29 height 11
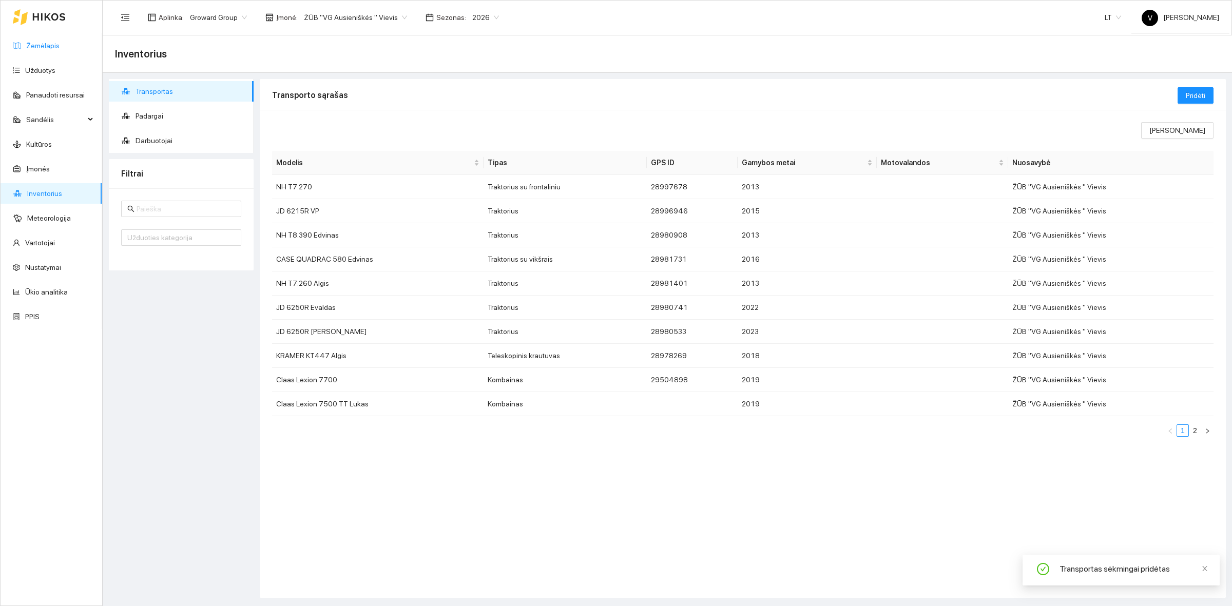
click at [40, 45] on link "Žemėlapis" at bounding box center [42, 46] width 33 height 8
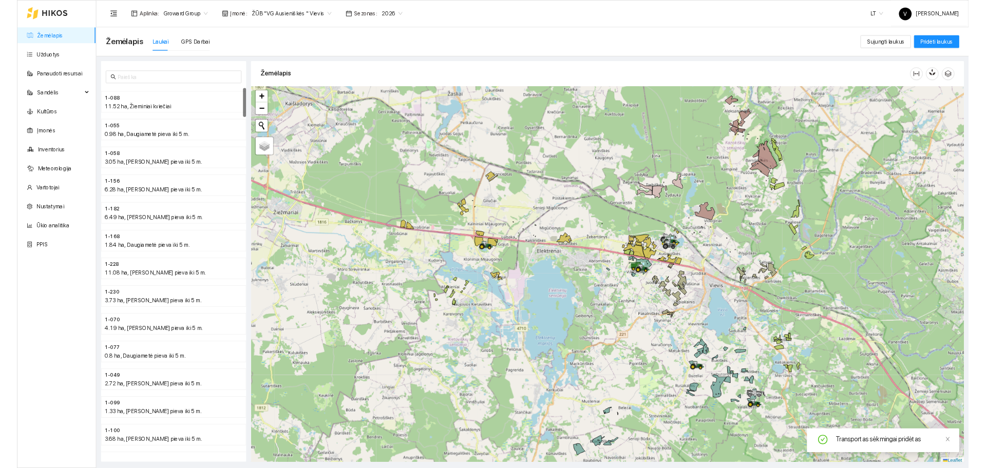
scroll to position [3, 0]
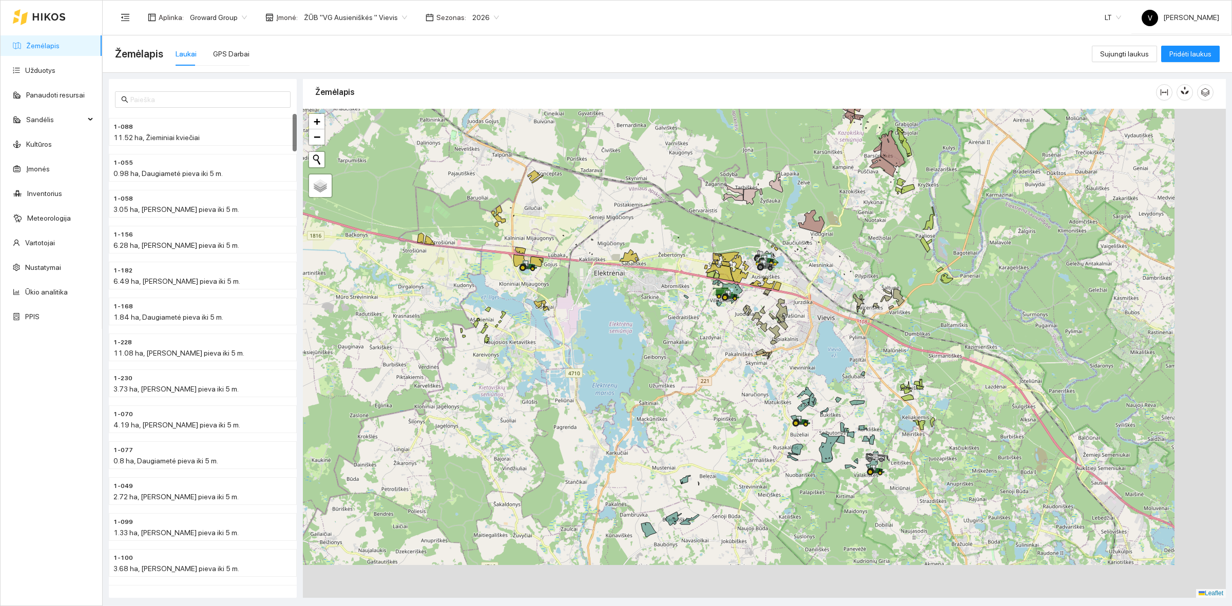
drag, startPoint x: 963, startPoint y: 510, endPoint x: 873, endPoint y: 450, distance: 108.2
click at [873, 450] on div at bounding box center [764, 353] width 923 height 489
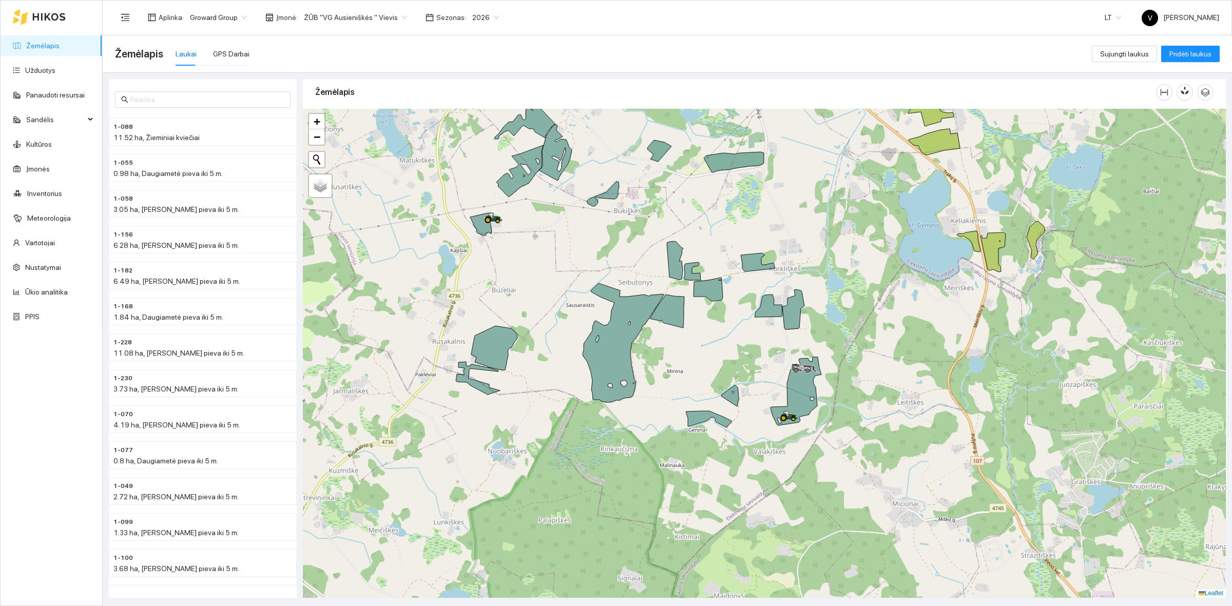
drag, startPoint x: 902, startPoint y: 401, endPoint x: 886, endPoint y: 421, distance: 26.0
click at [886, 421] on div at bounding box center [764, 353] width 923 height 489
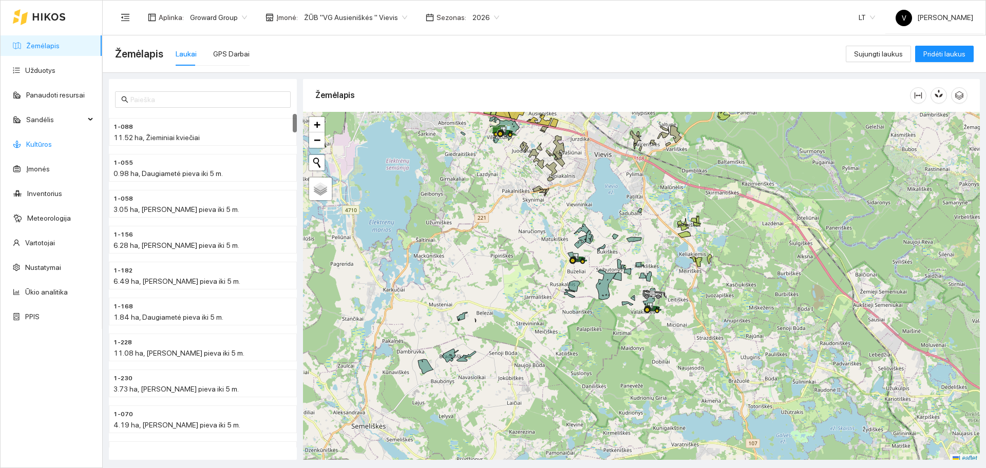
click at [39, 143] on link "Kultūros" at bounding box center [39, 144] width 26 height 8
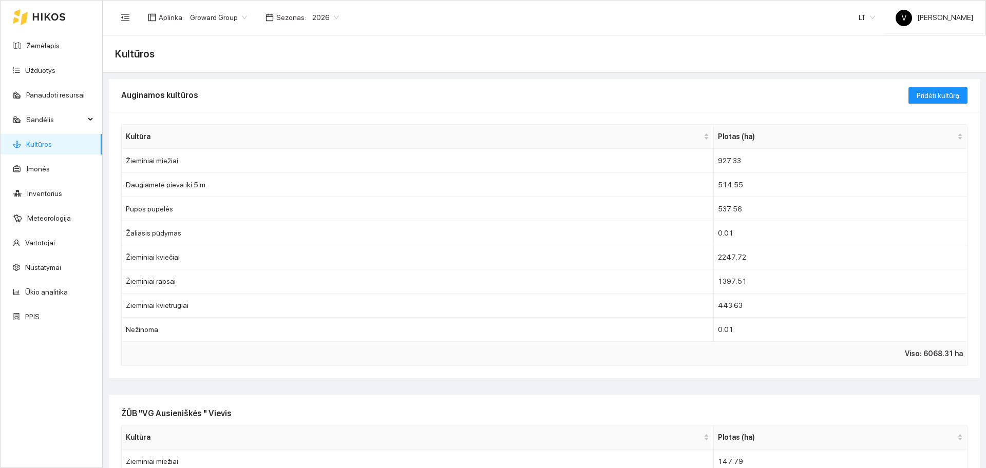
click at [325, 12] on span "2026" at bounding box center [325, 17] width 27 height 15
click at [317, 122] on div "2025" at bounding box center [320, 119] width 27 height 11
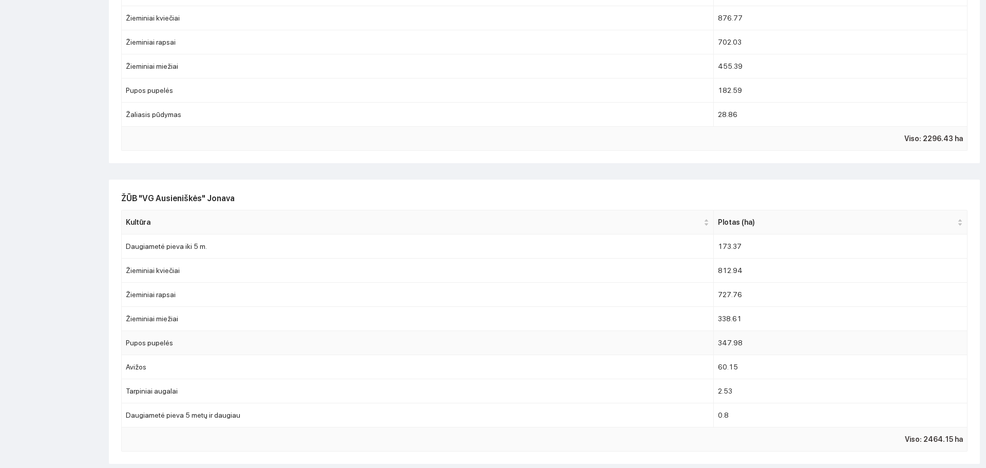
scroll to position [771, 0]
